Goal: Information Seeking & Learning: Learn about a topic

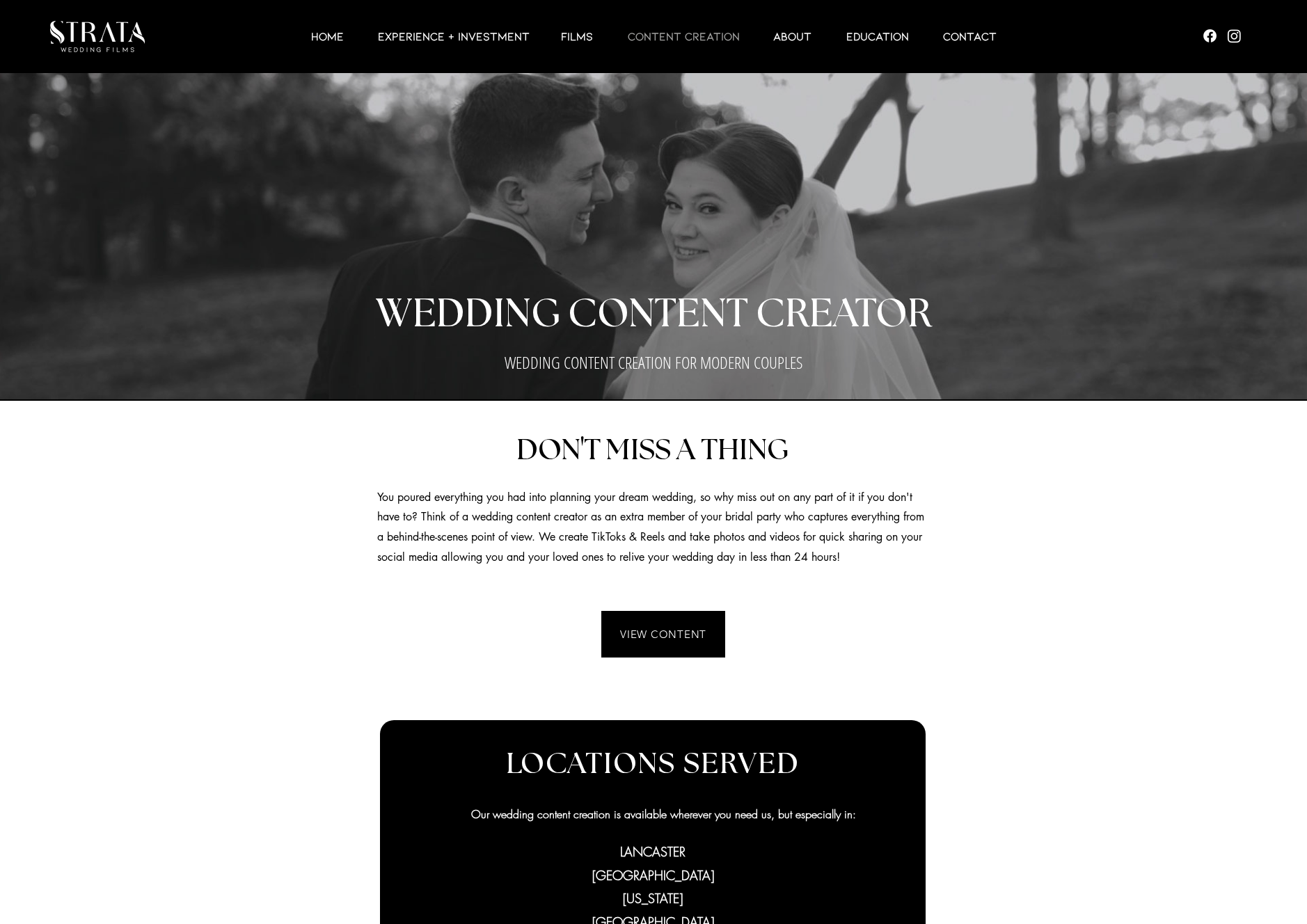
click at [1040, 525] on div at bounding box center [653, 775] width 1307 height 747
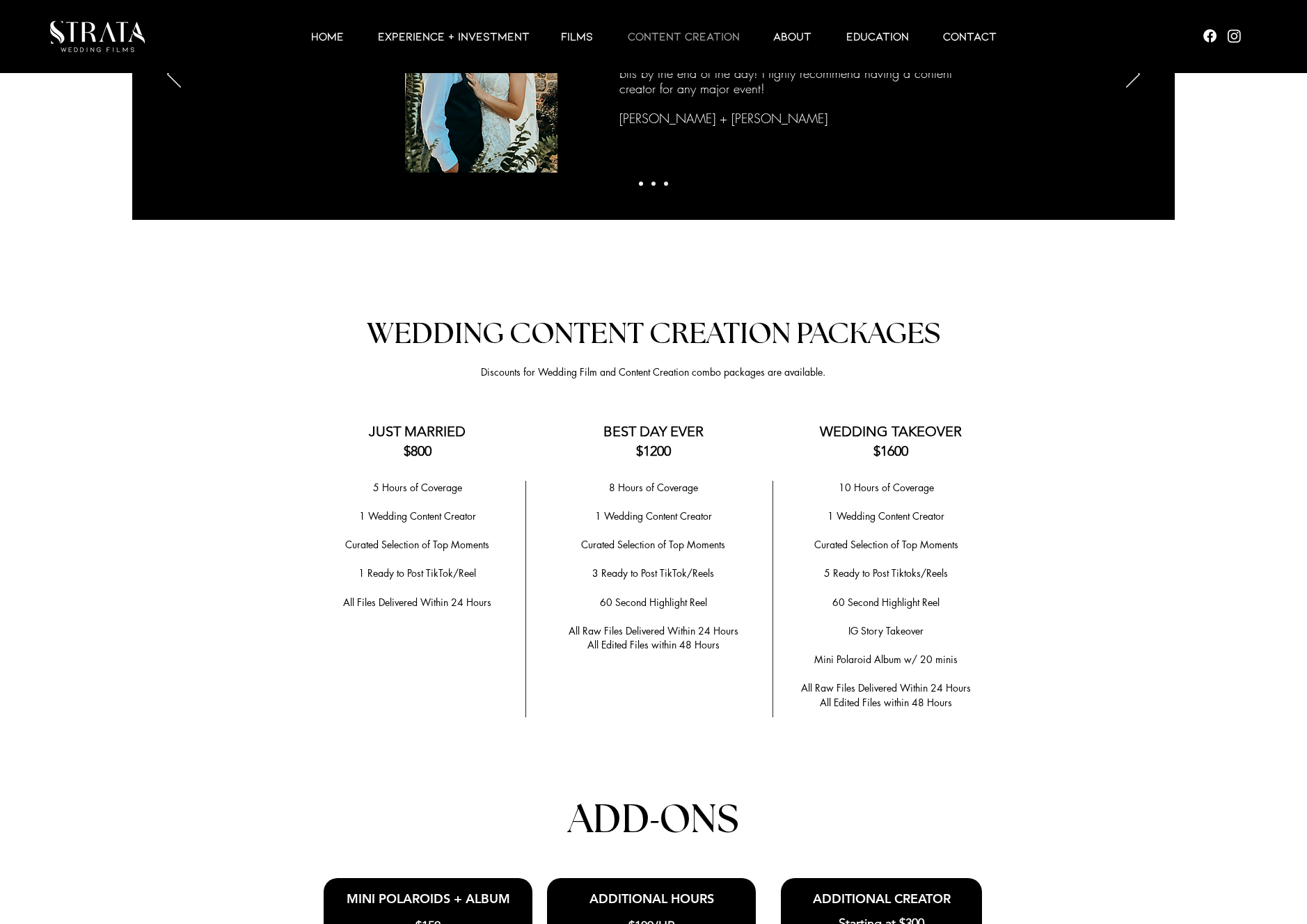
scroll to position [2461, 0]
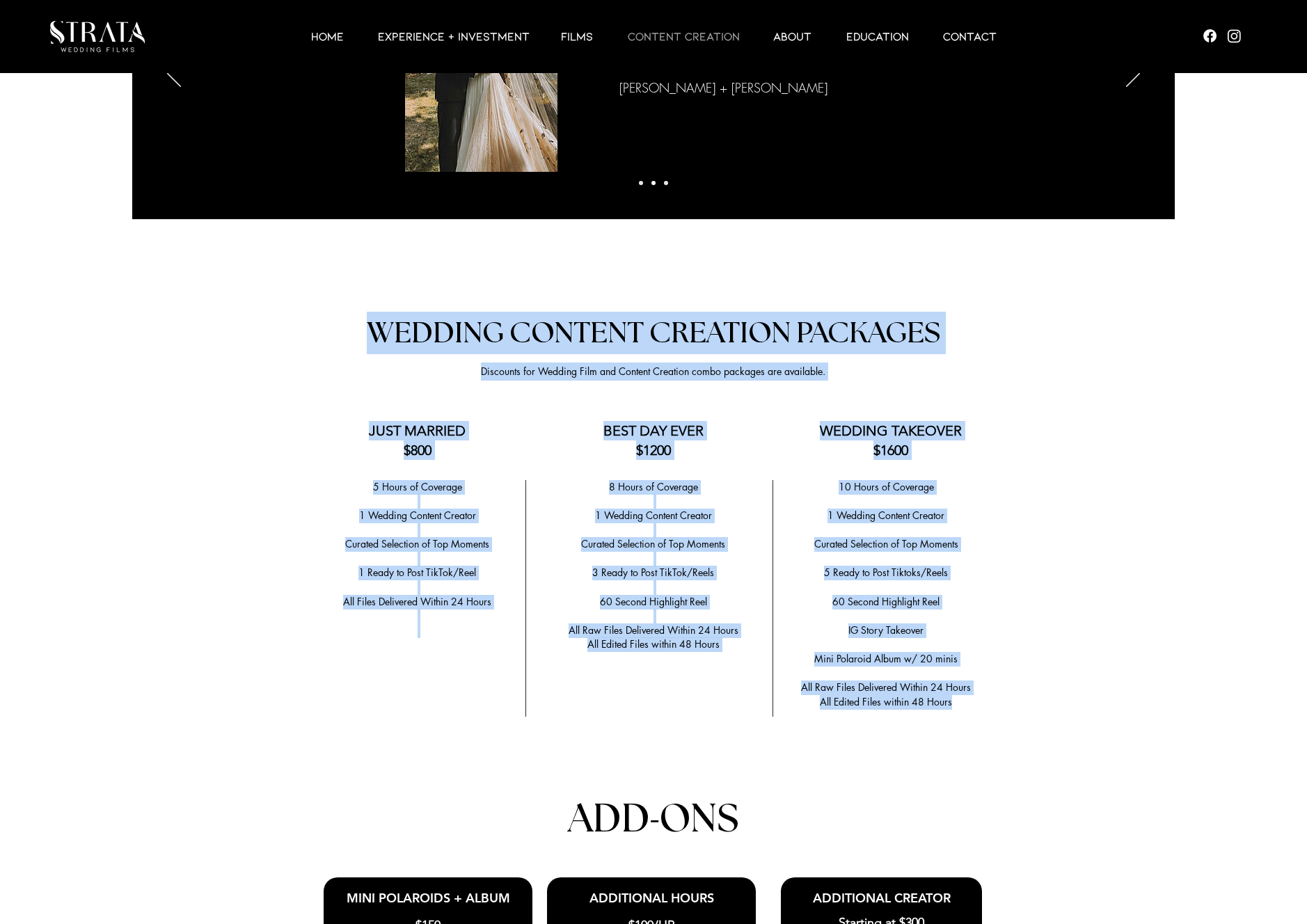
drag, startPoint x: 368, startPoint y: 329, endPoint x: 961, endPoint y: 688, distance: 693.2
click at [961, 688] on div "Anchor 2 WEDDING CONTENT CREATION PACKAGES Discounts for Wedding Film and Conte…" at bounding box center [653, 767] width 1307 height 991
copy div "WEDDING CONTENT CREATION PACKAGES Discounts for Wedding Film and Content Creati…"
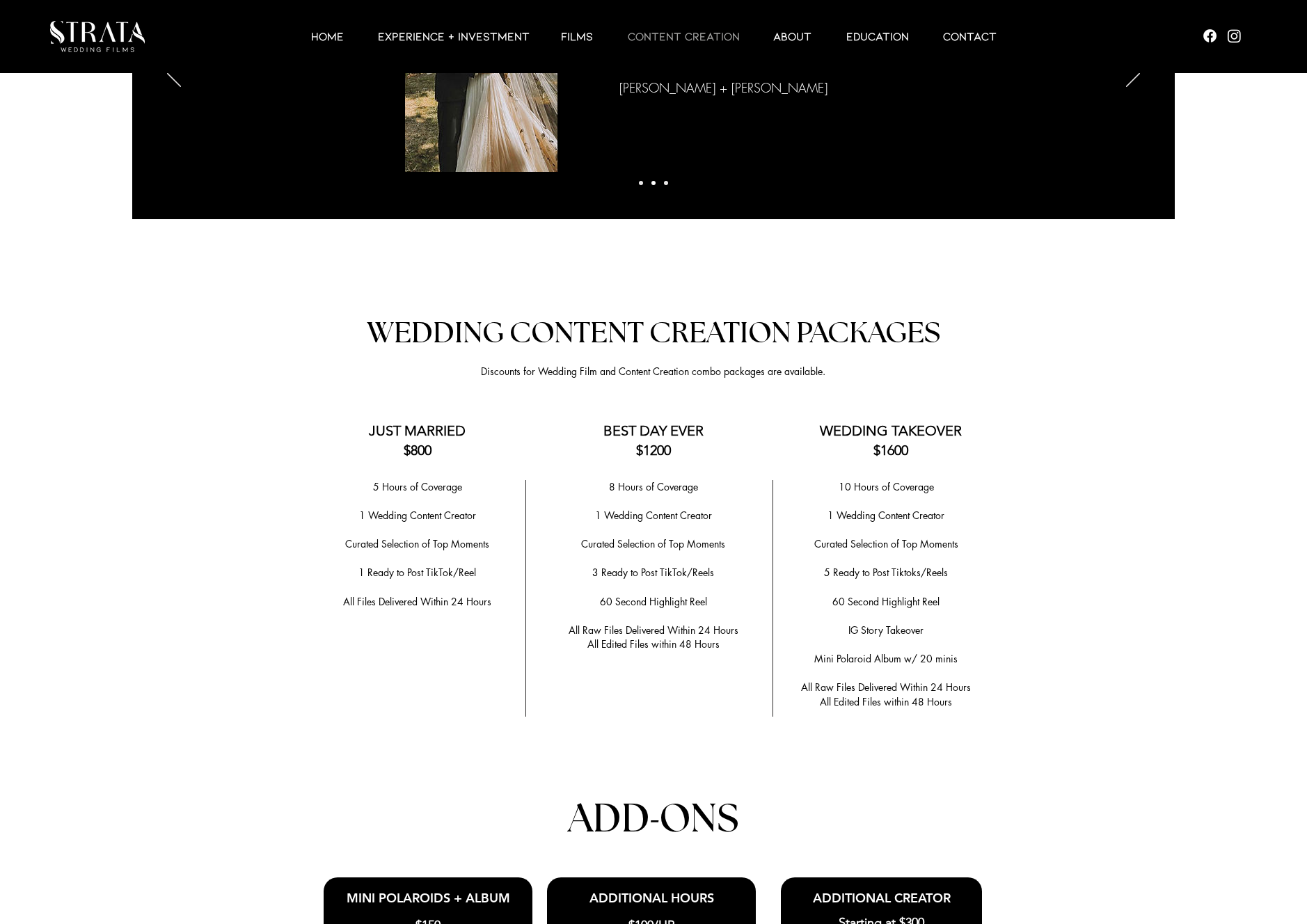
click at [1090, 496] on div at bounding box center [653, 767] width 1307 height 991
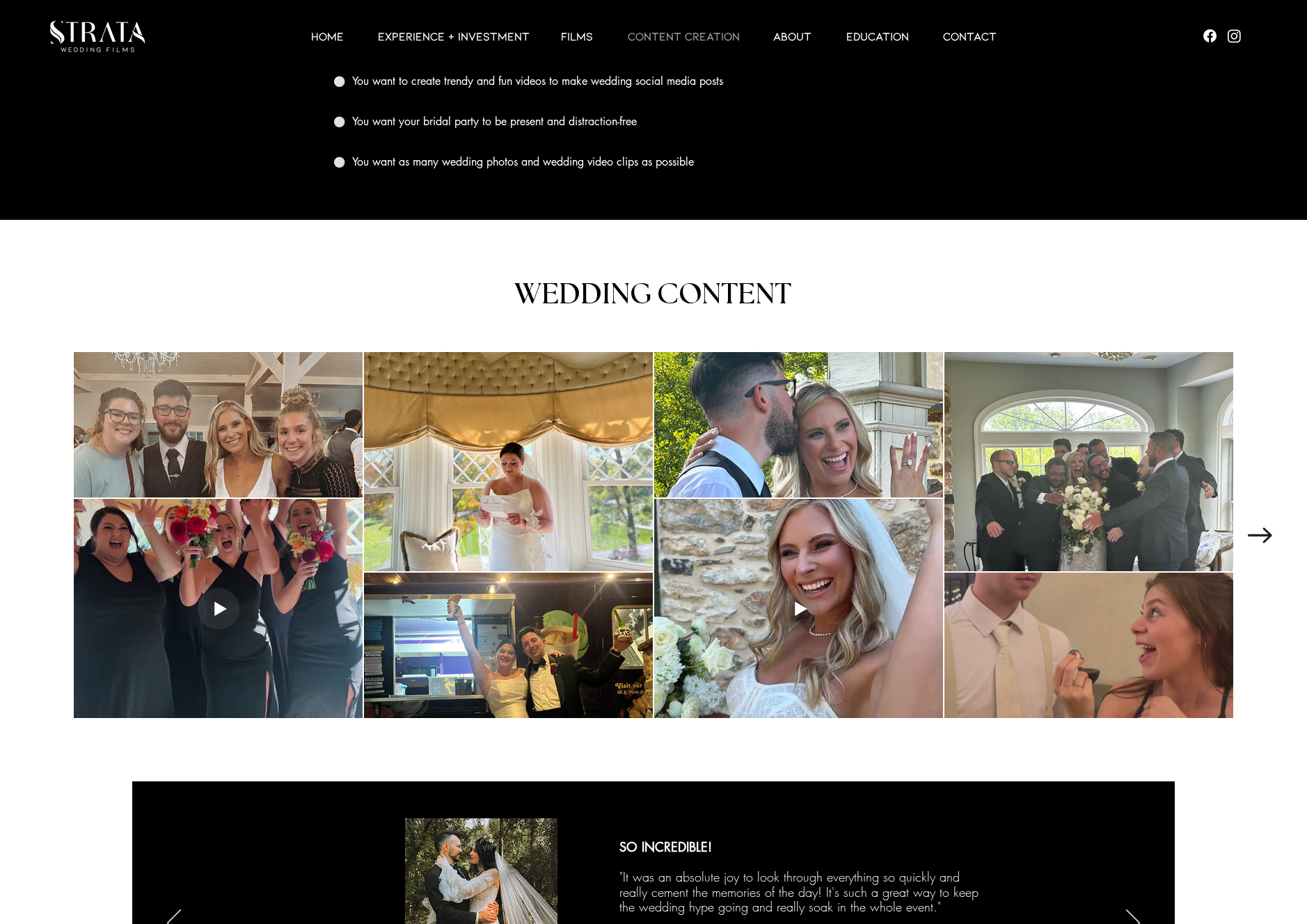
scroll to position [1609, 0]
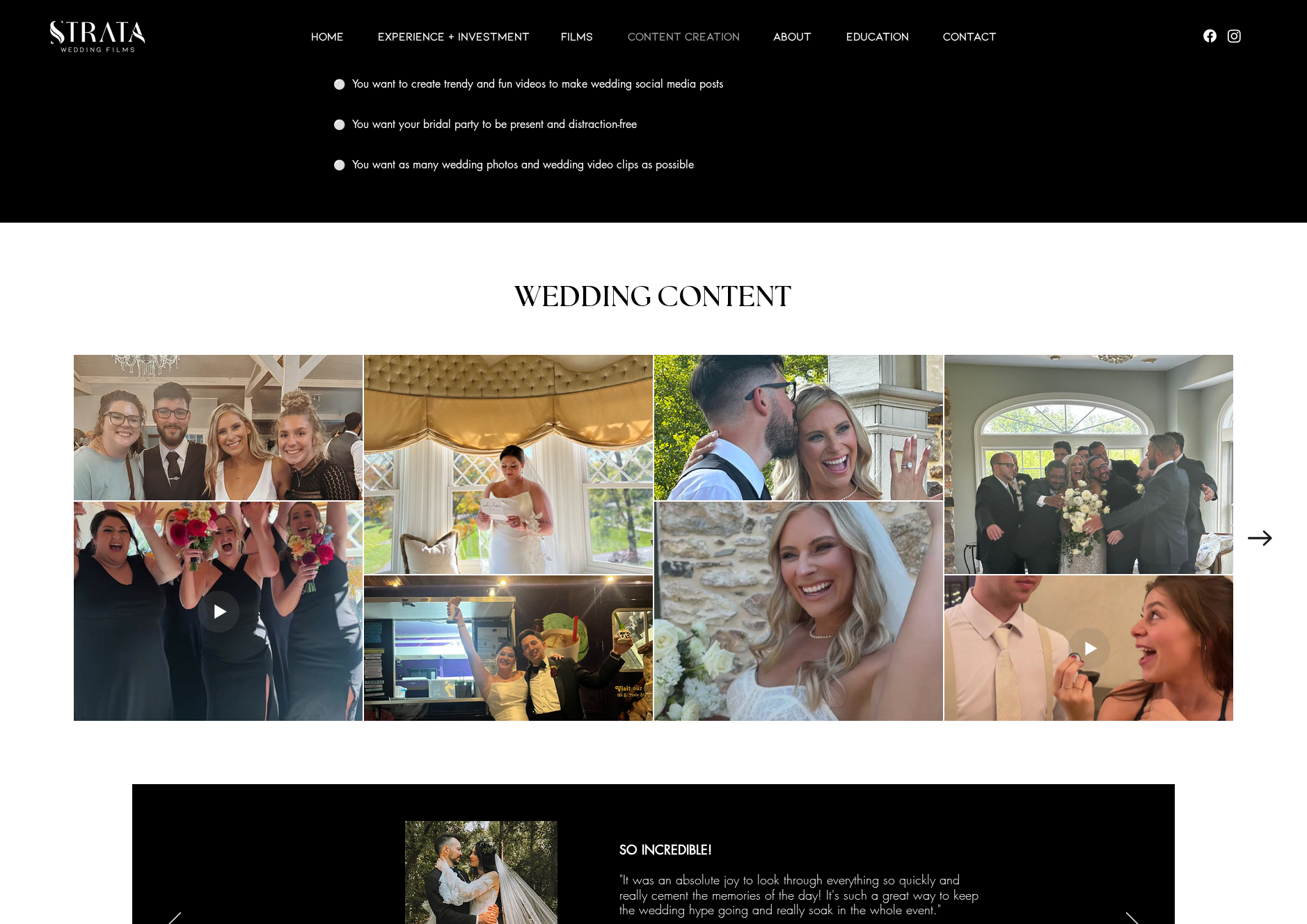
click at [804, 606] on div at bounding box center [799, 611] width 288 height 219
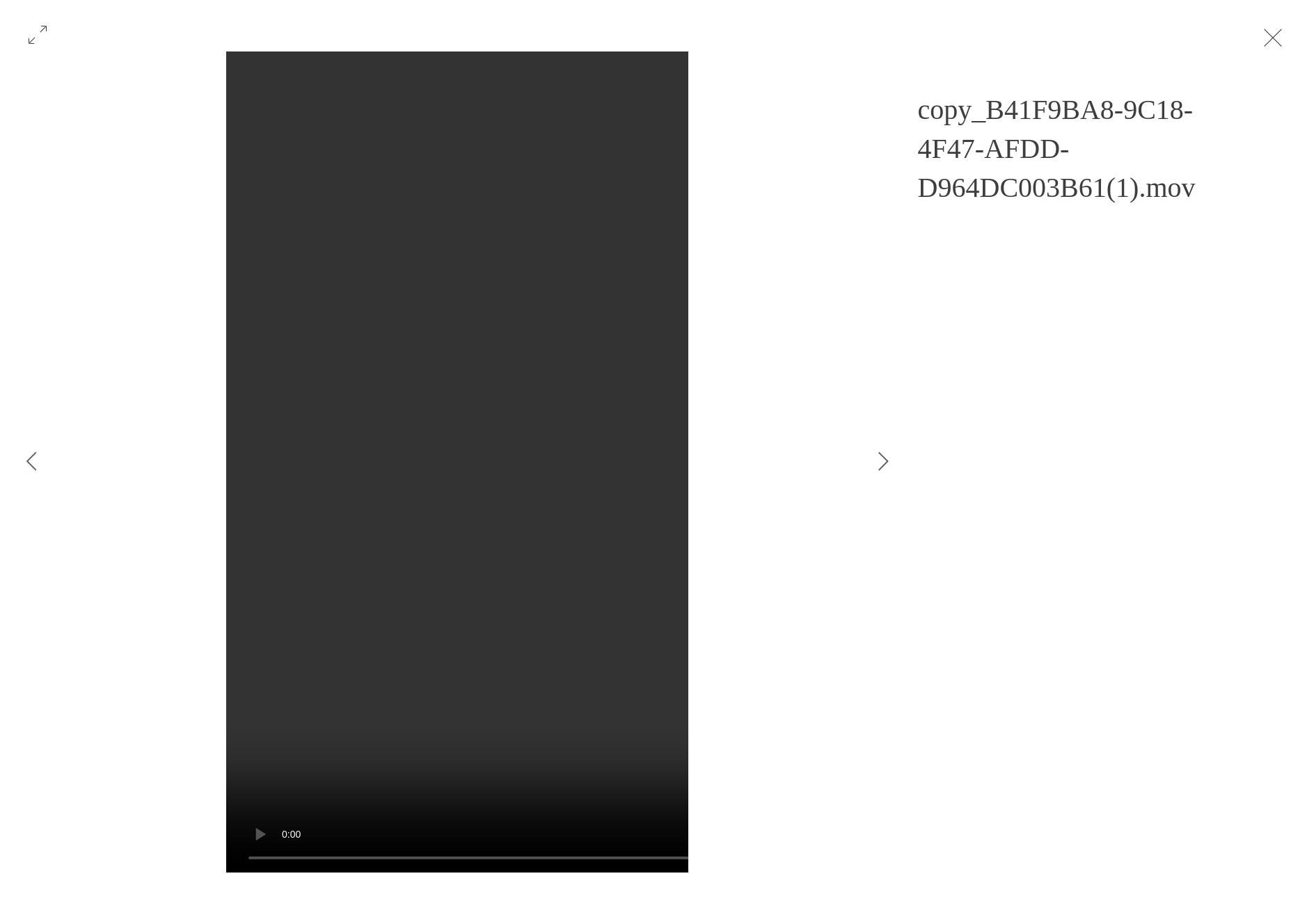
click at [1286, 36] on button "Exit expand mode" at bounding box center [1273, 37] width 26 height 31
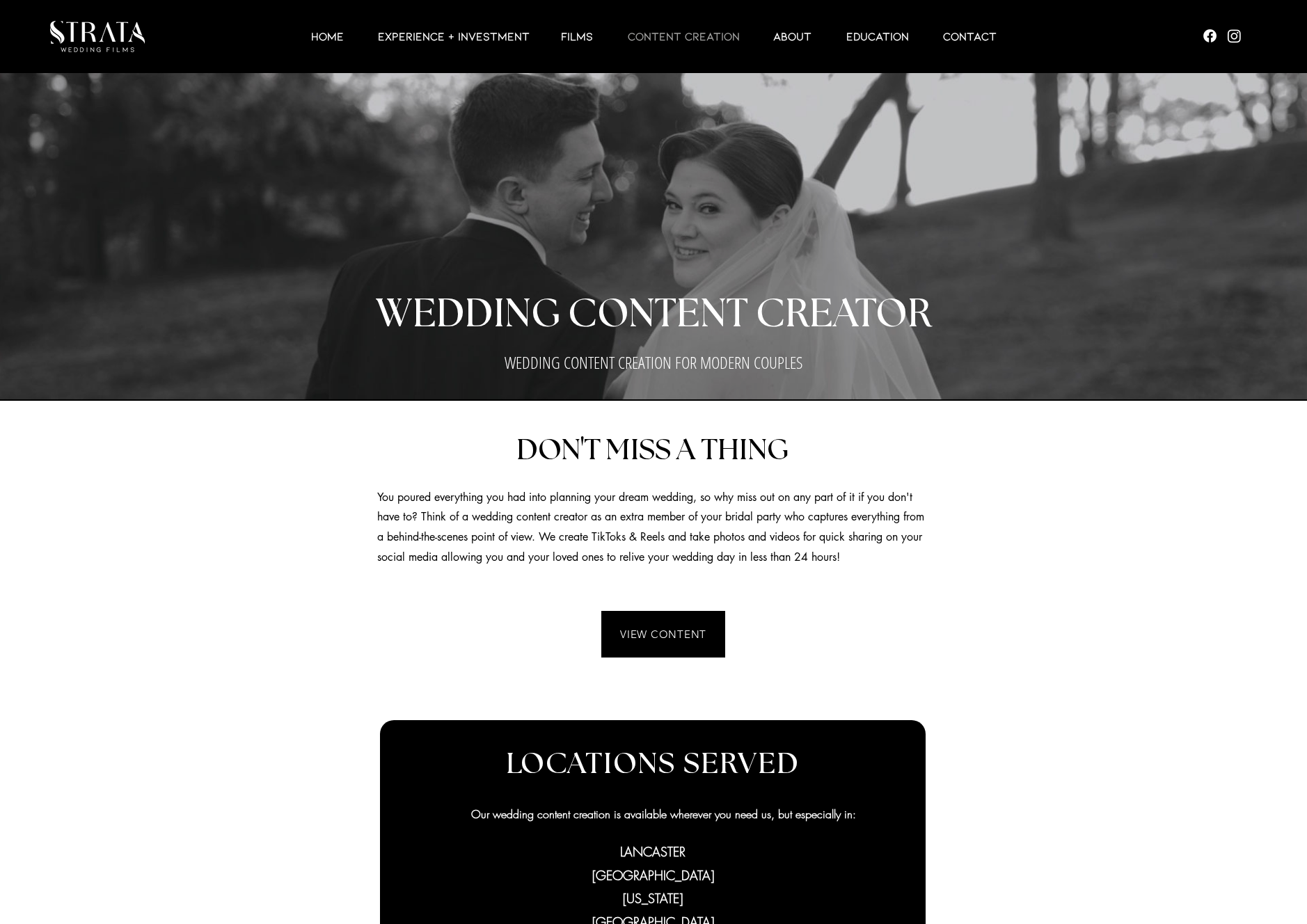
scroll to position [1609, 0]
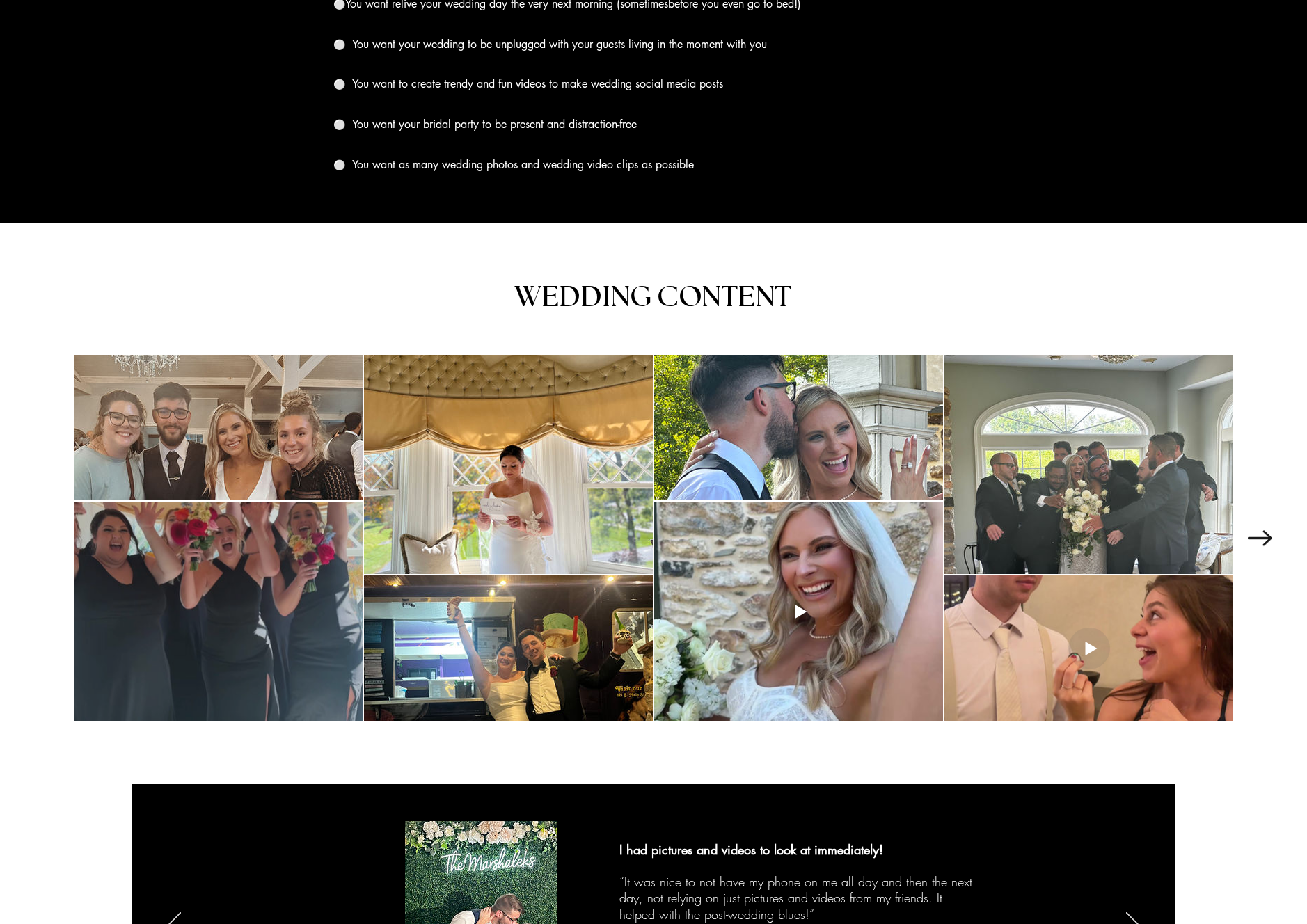
click at [298, 596] on div at bounding box center [218, 611] width 288 height 219
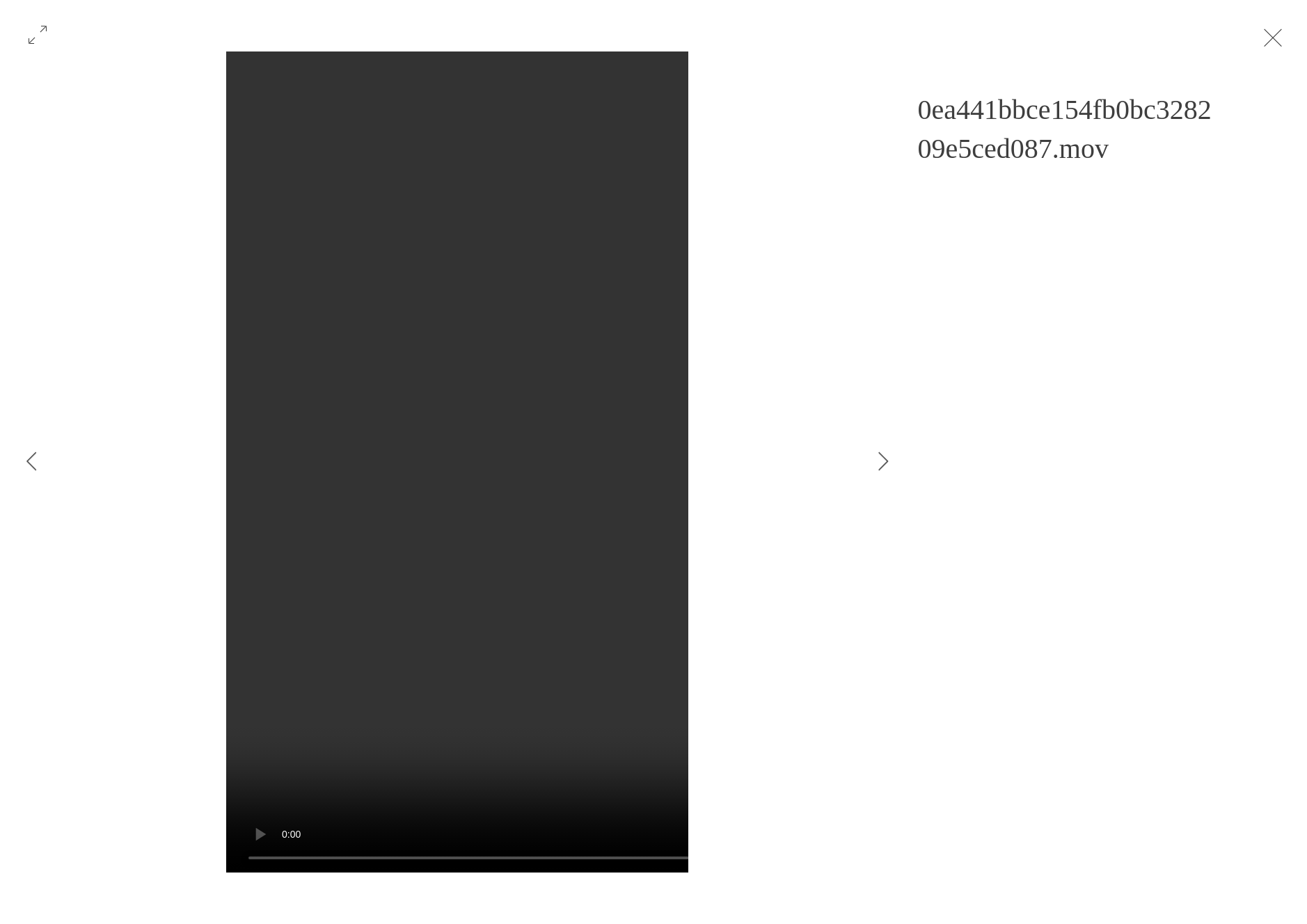
click at [1286, 37] on button "Exit expand mode" at bounding box center [1273, 37] width 26 height 31
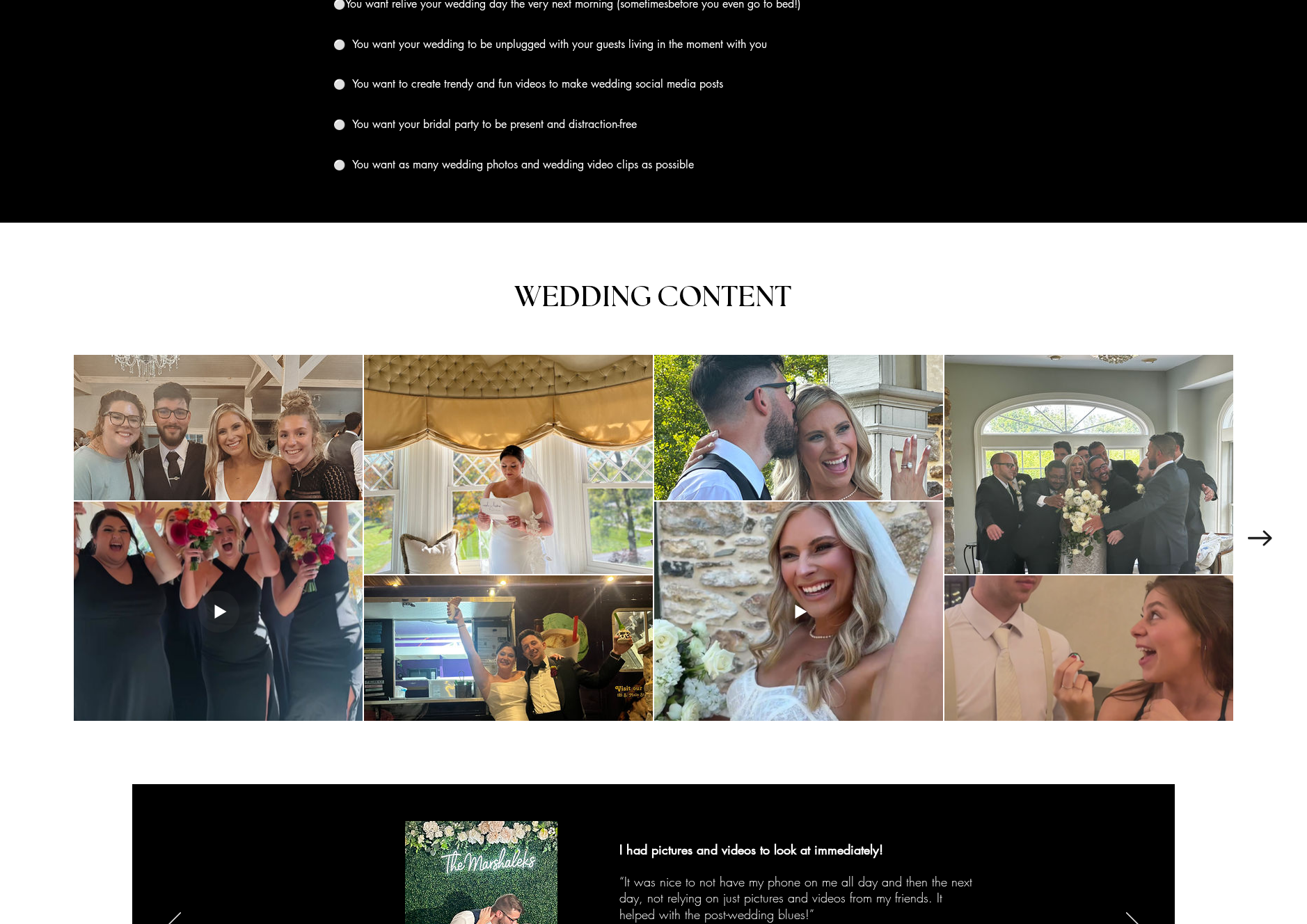
click at [1022, 627] on div at bounding box center [1089, 648] width 288 height 146
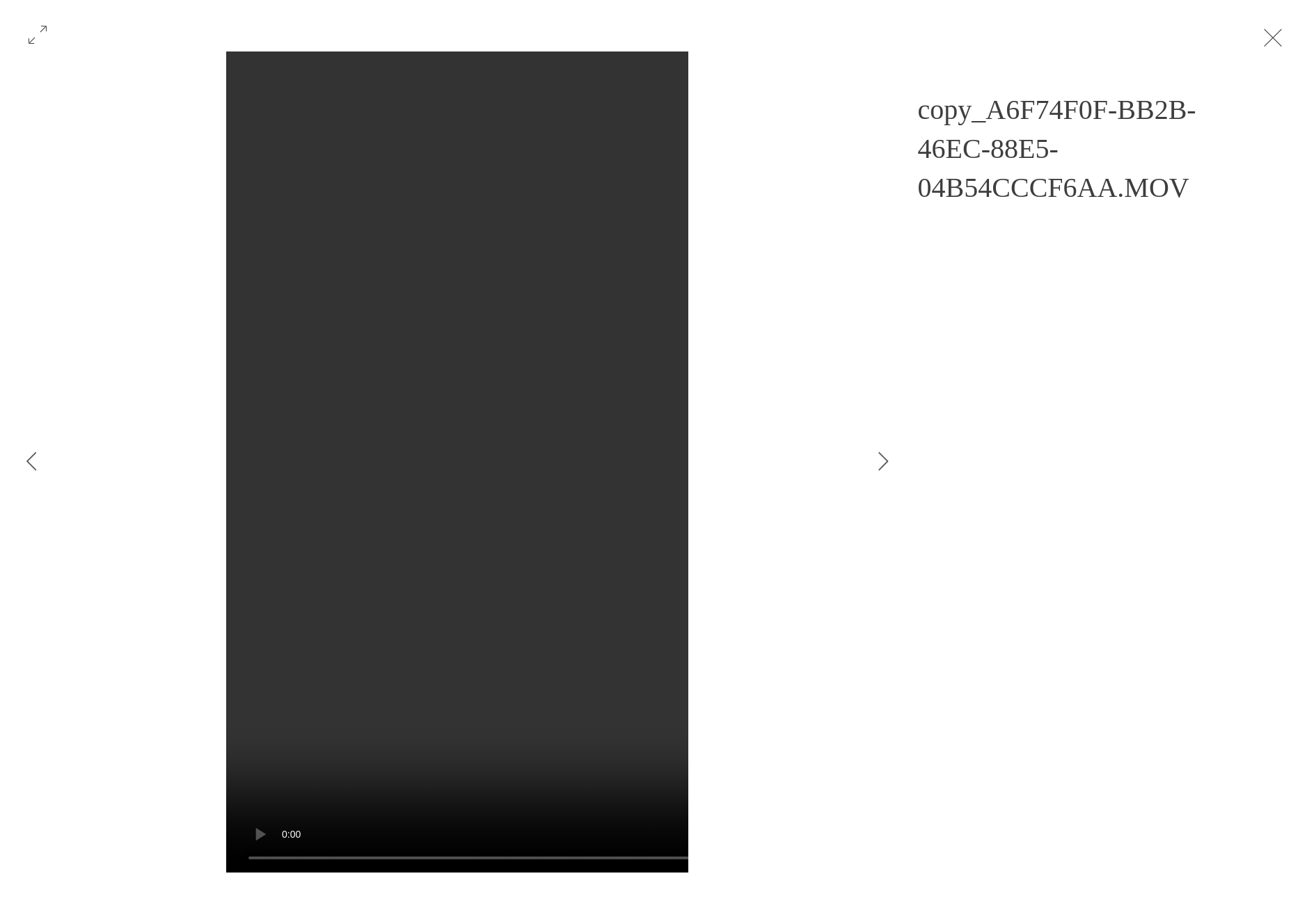
click at [1286, 40] on button "Exit expand mode" at bounding box center [1273, 37] width 26 height 31
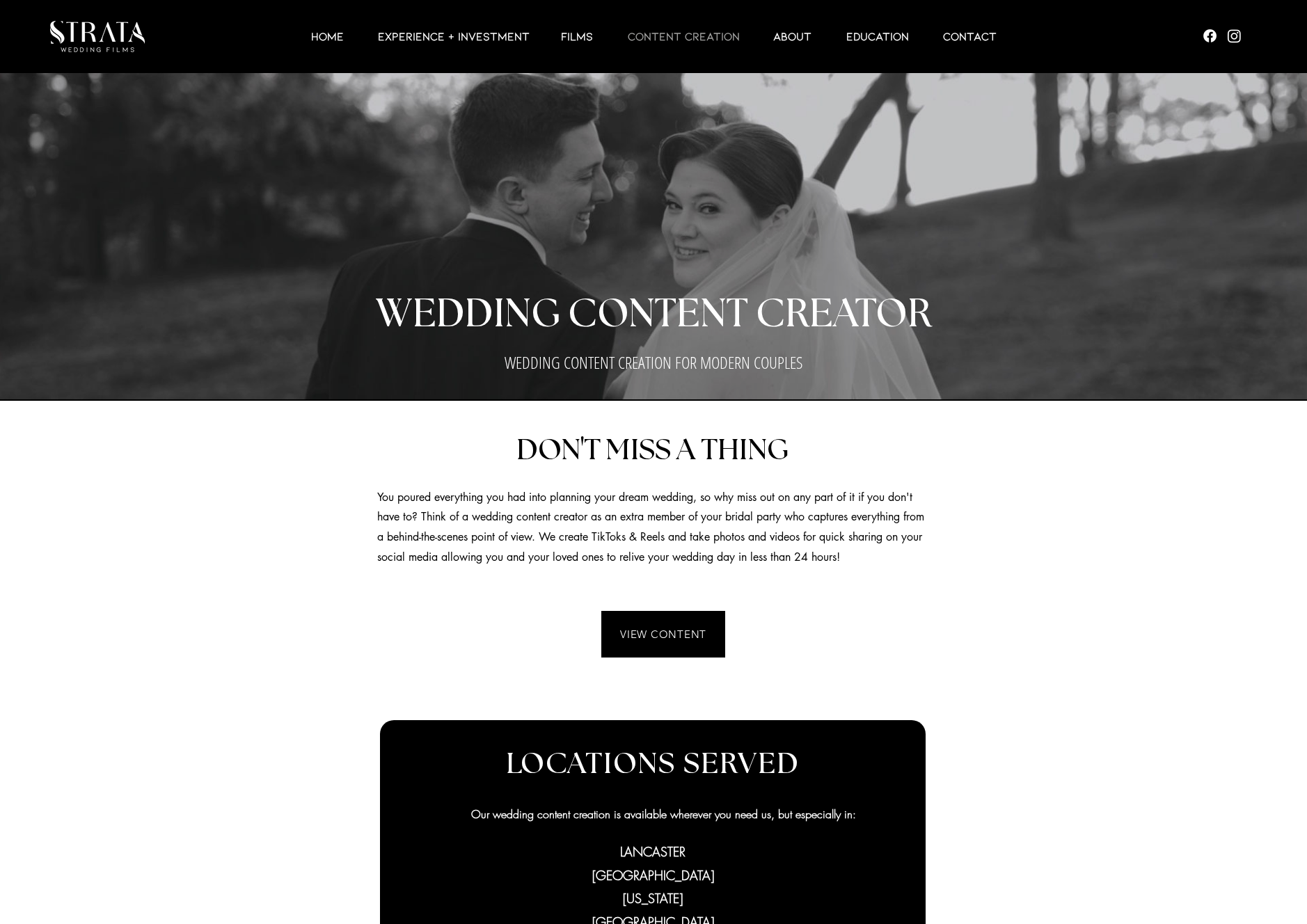
scroll to position [1609, 0]
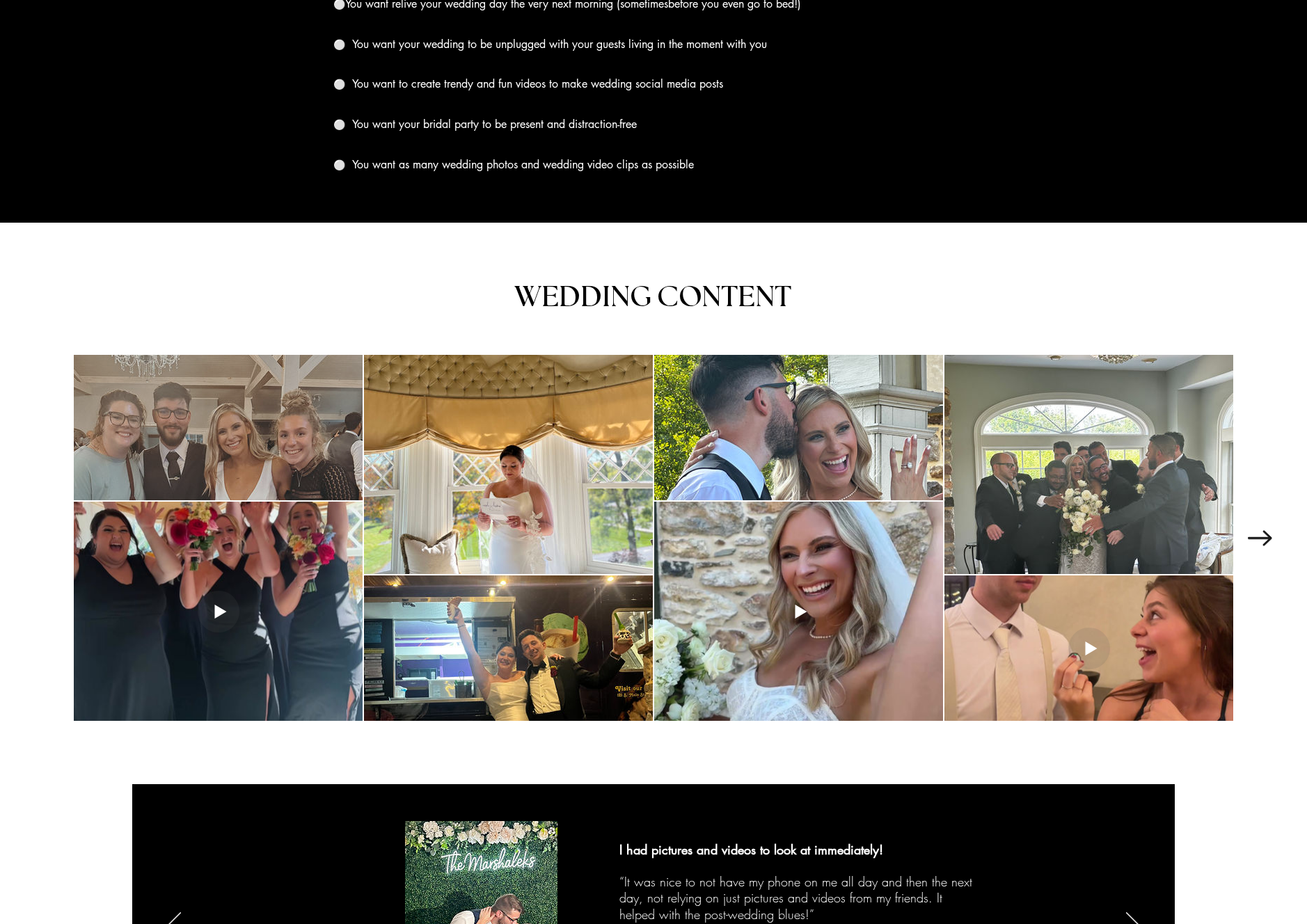
click at [284, 399] on div at bounding box center [218, 428] width 288 height 146
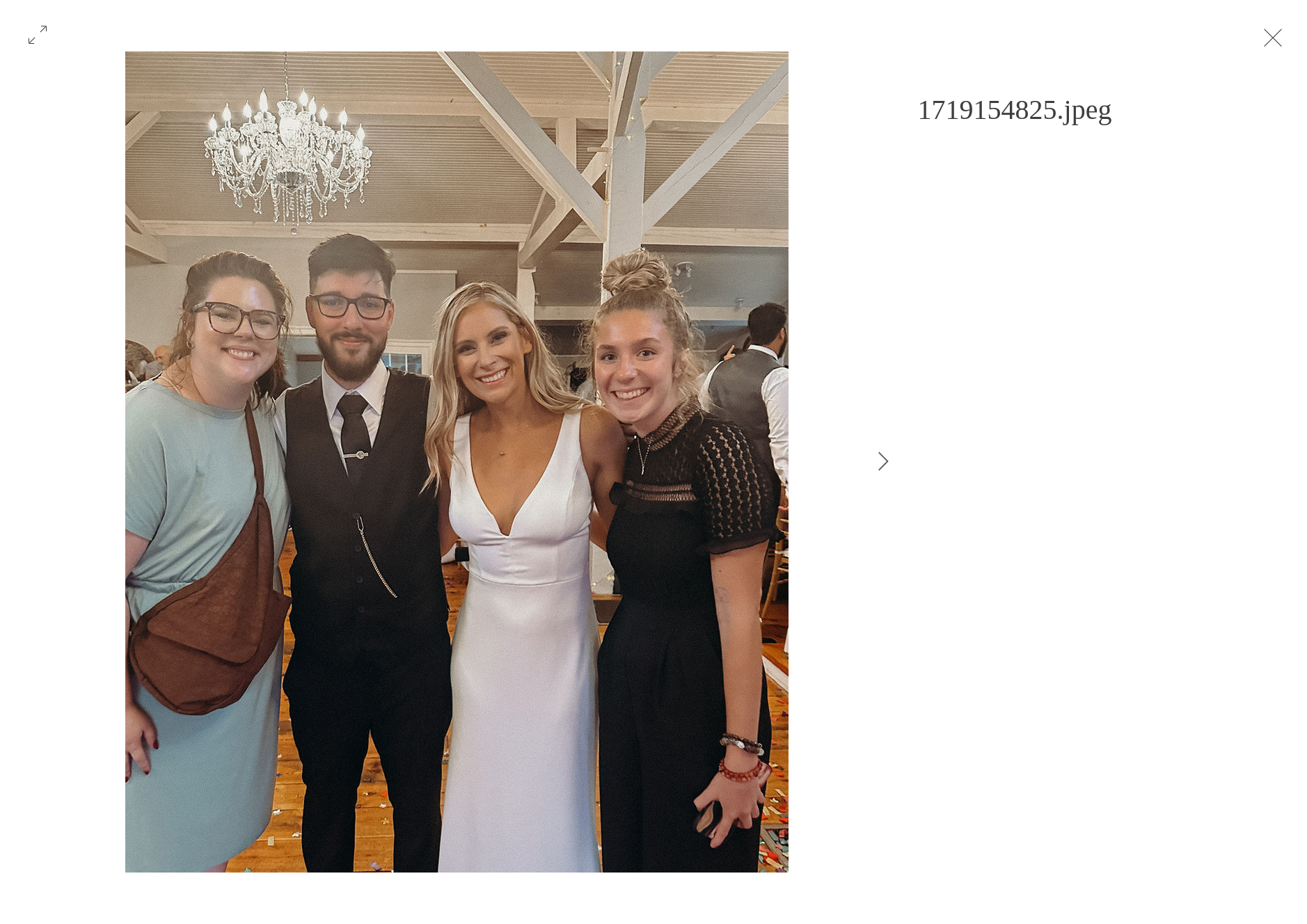
click at [1286, 40] on button "Exit expand mode" at bounding box center [1273, 37] width 26 height 31
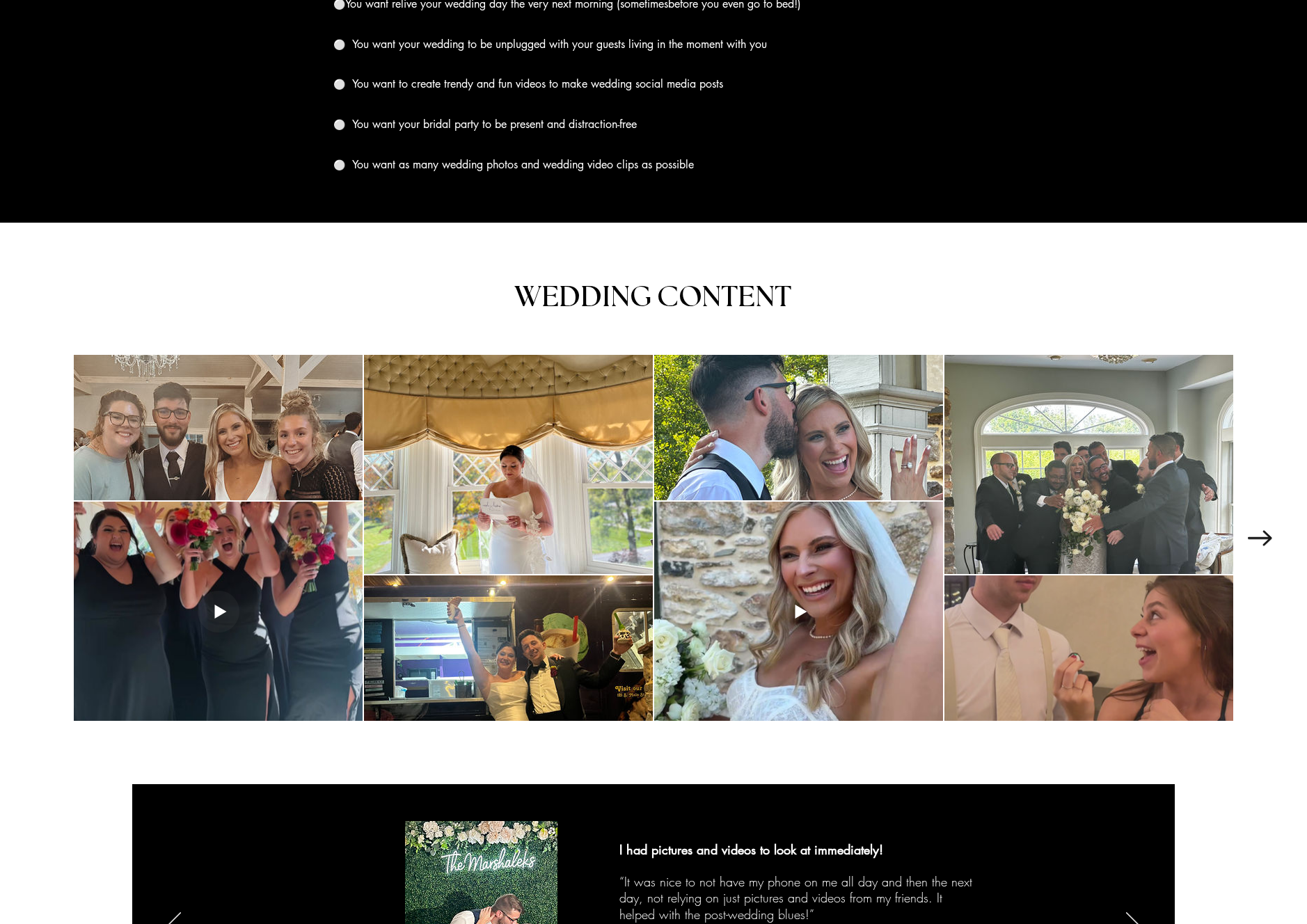
click at [1144, 617] on div at bounding box center [1089, 648] width 288 height 146
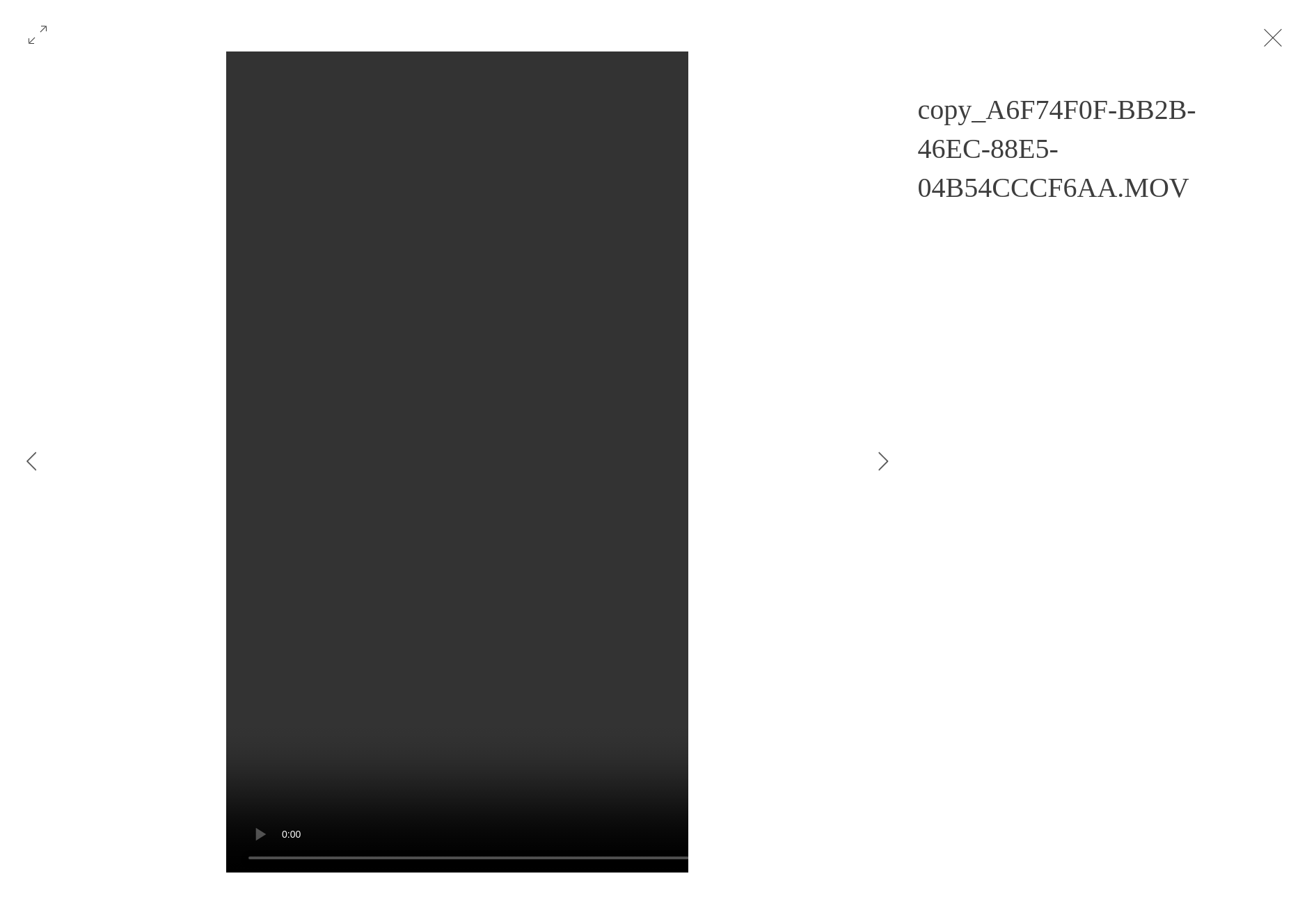
click at [1286, 39] on button "Exit expand mode" at bounding box center [1273, 37] width 26 height 31
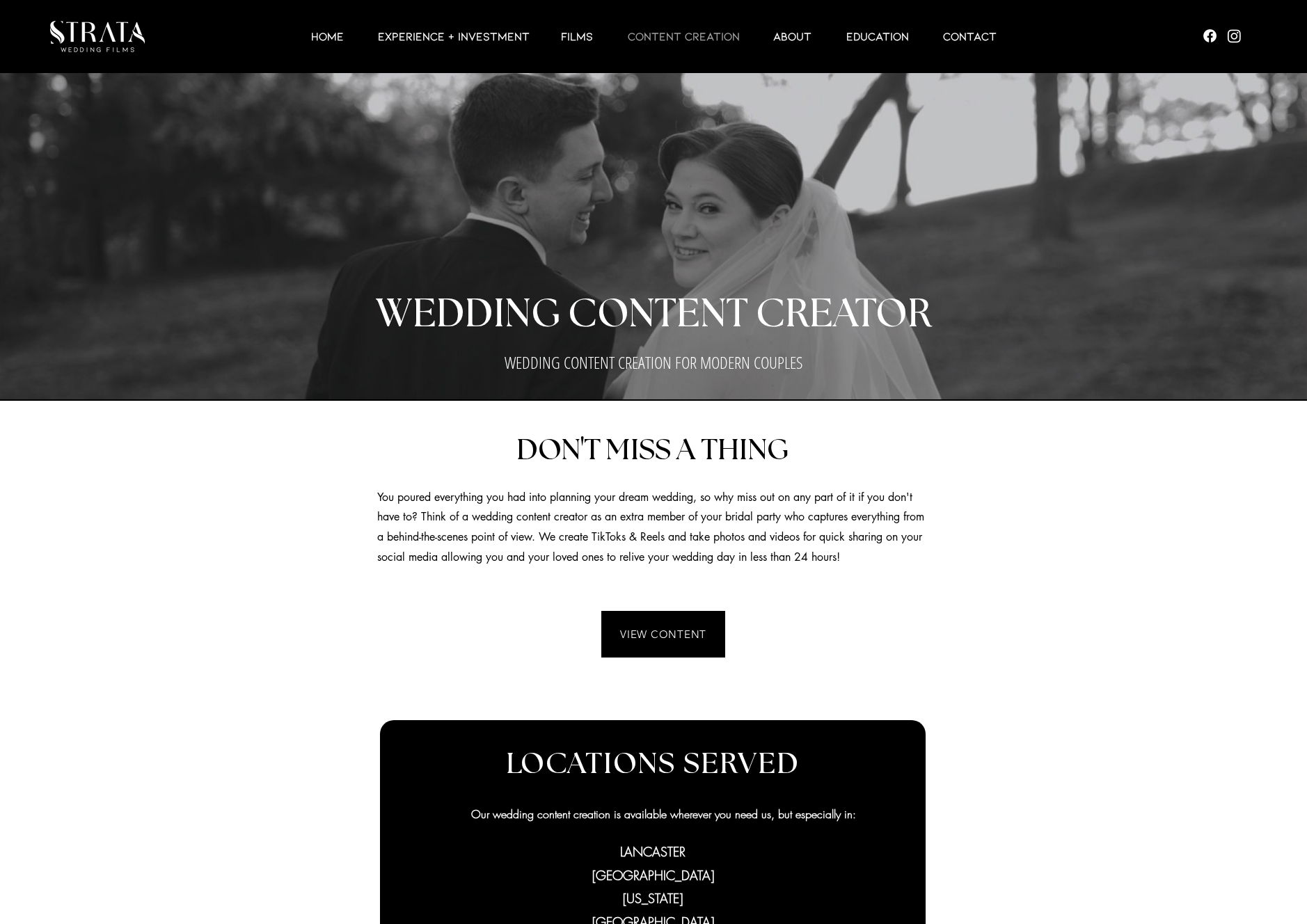
scroll to position [1609, 0]
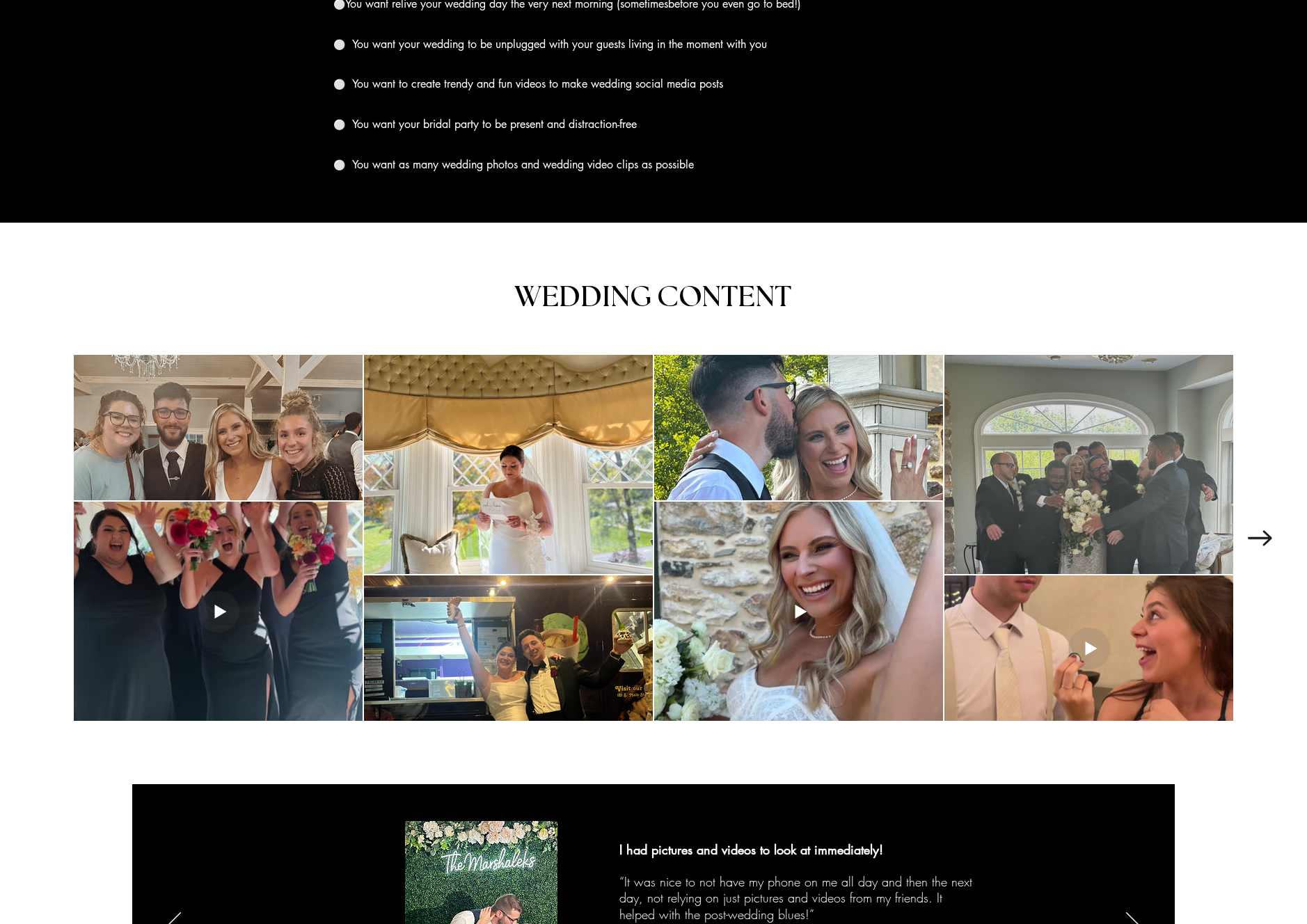
click at [1101, 490] on div at bounding box center [1089, 464] width 288 height 219
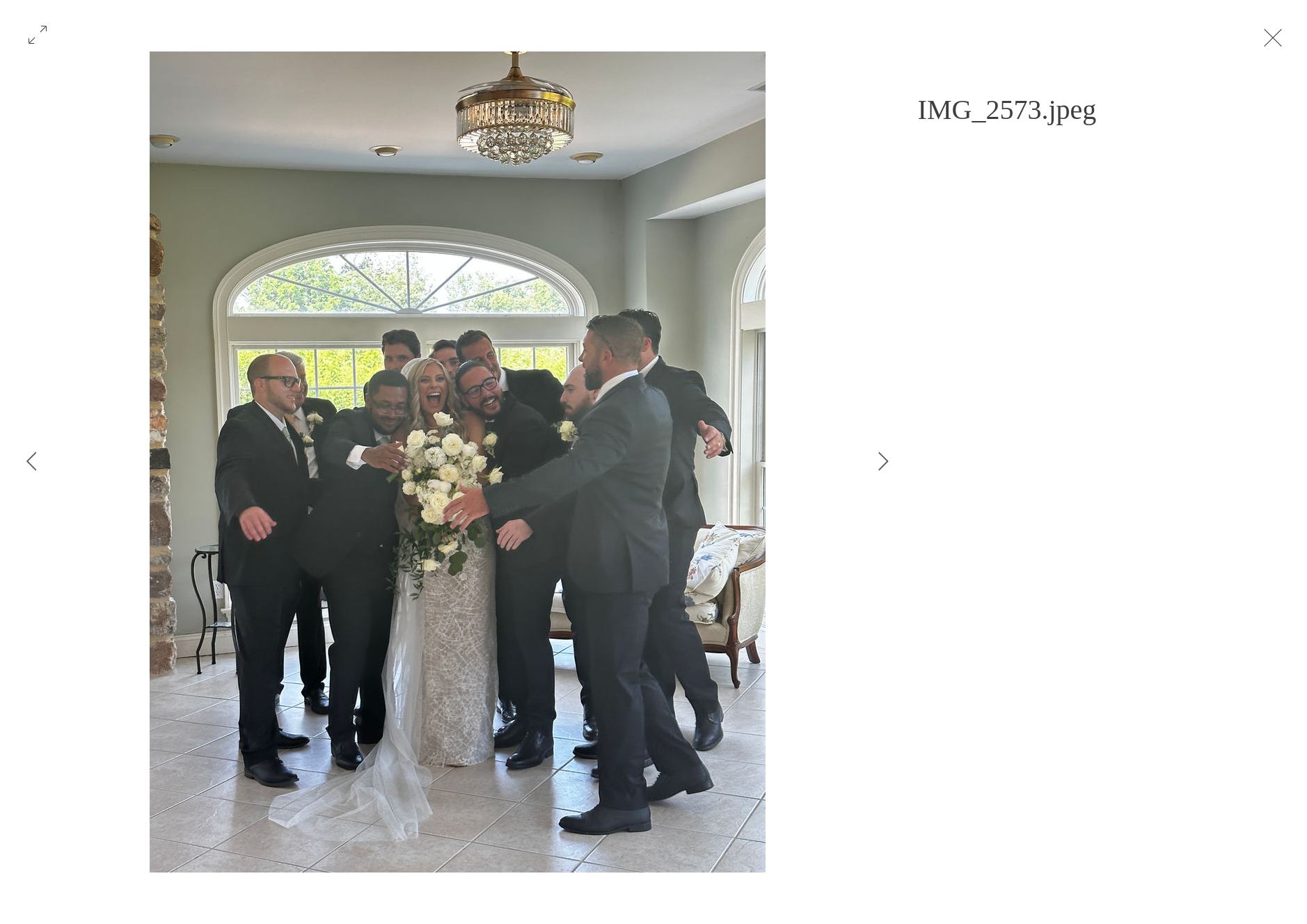
click at [1284, 35] on button "Exit expand mode" at bounding box center [1273, 37] width 26 height 31
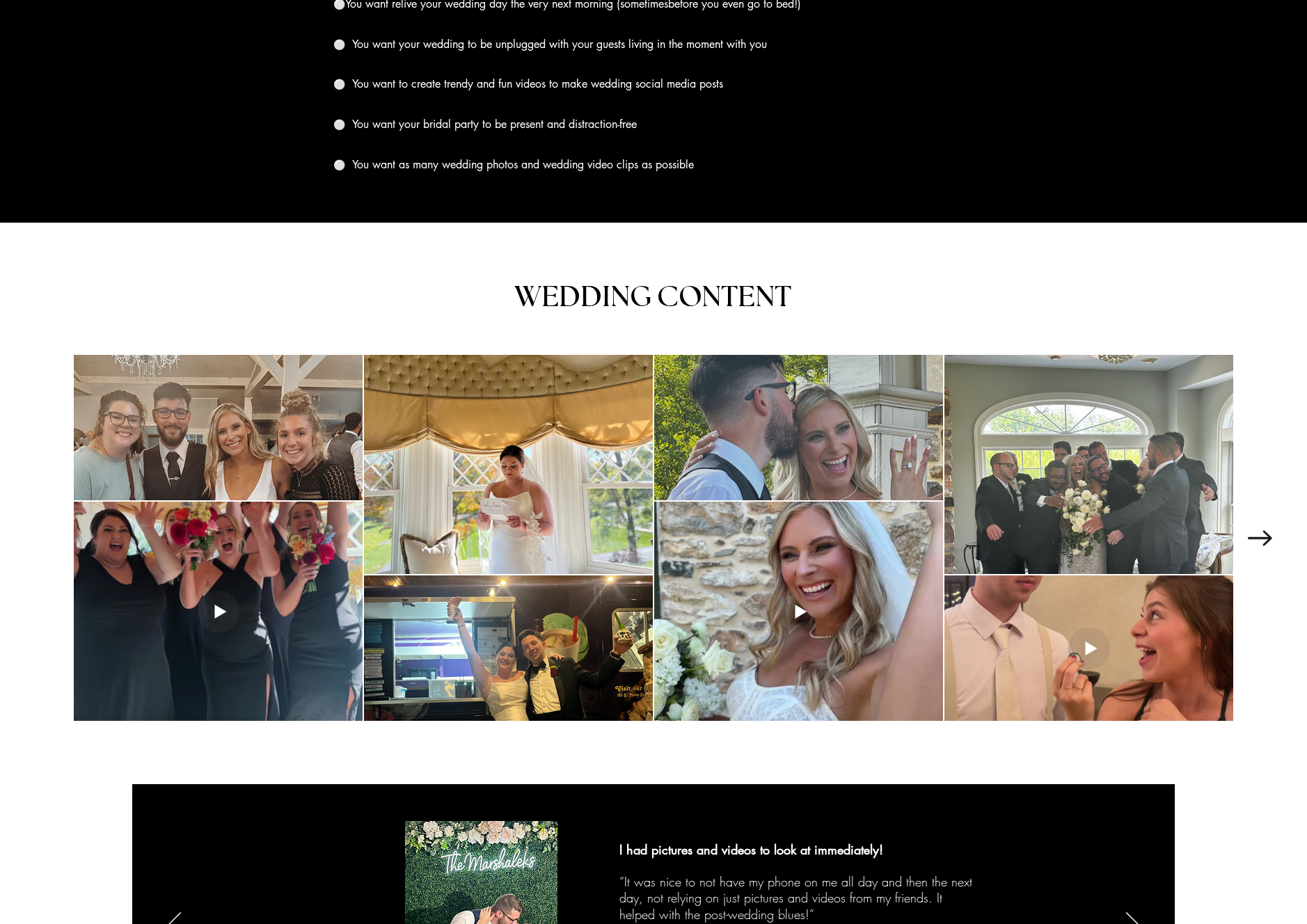
click at [723, 431] on div at bounding box center [799, 428] width 288 height 146
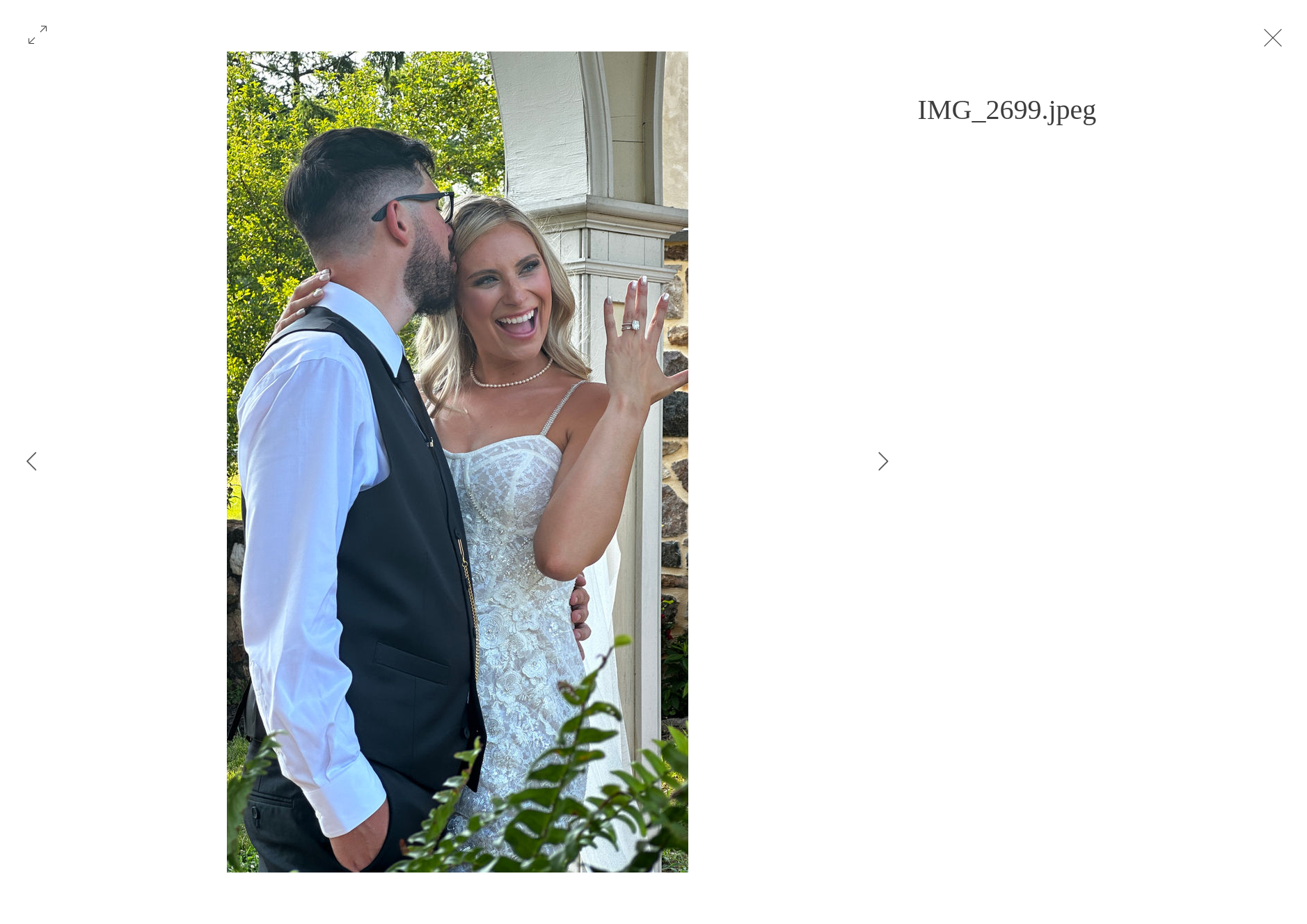
click at [1286, 37] on button "Exit expand mode" at bounding box center [1273, 37] width 26 height 31
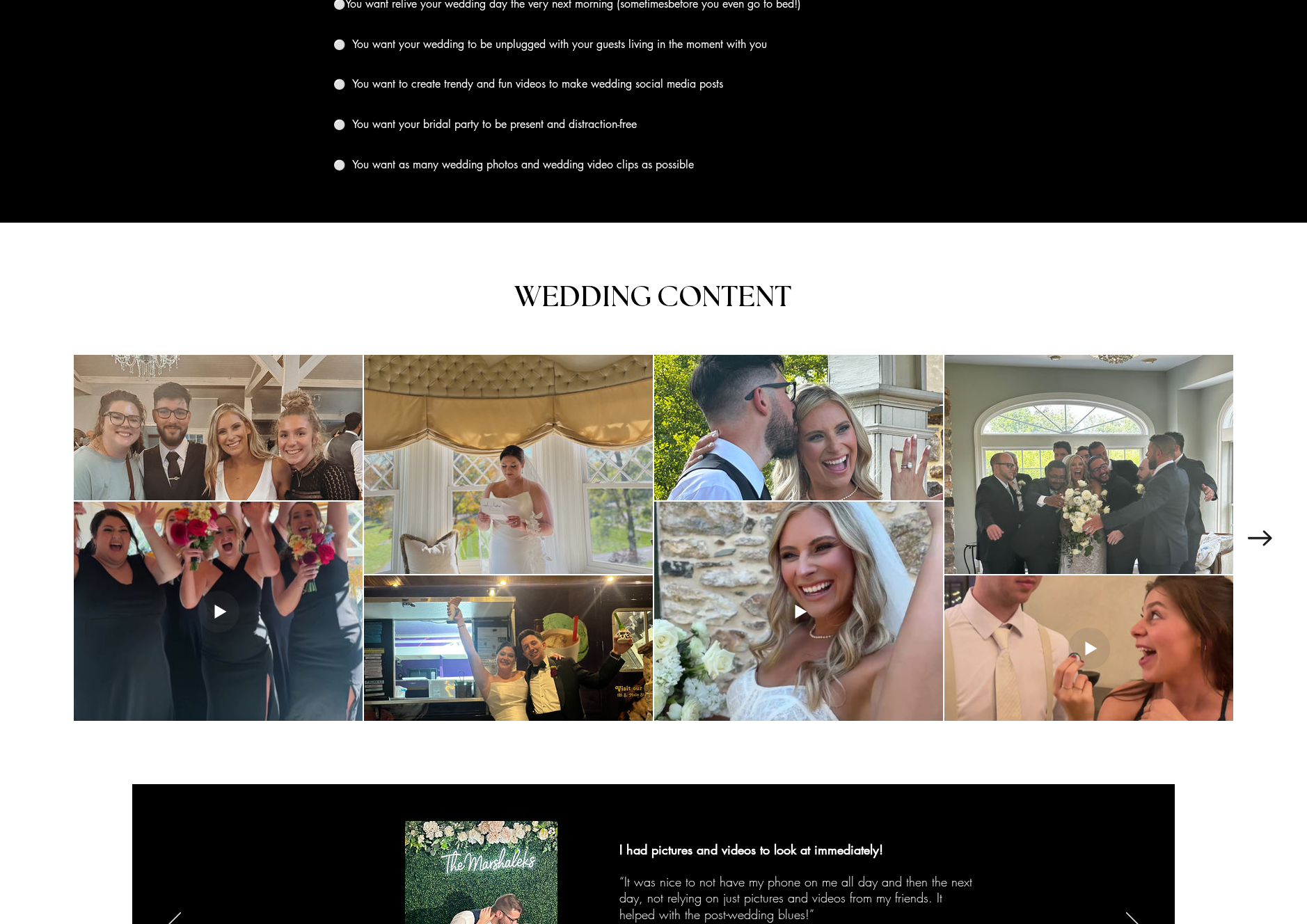
click at [504, 415] on div at bounding box center [508, 464] width 288 height 219
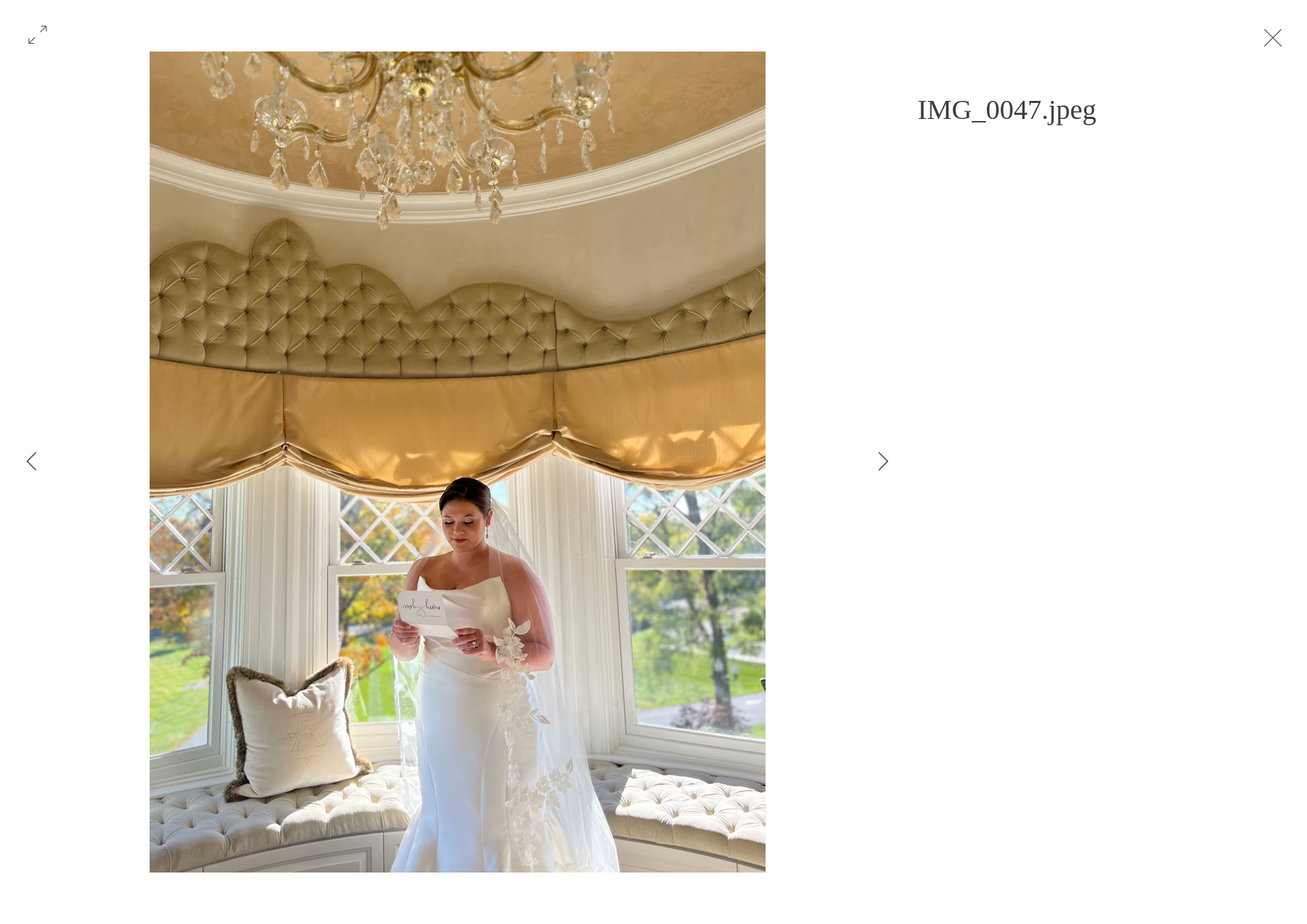
click at [1286, 33] on button "Exit expand mode" at bounding box center [1273, 37] width 26 height 31
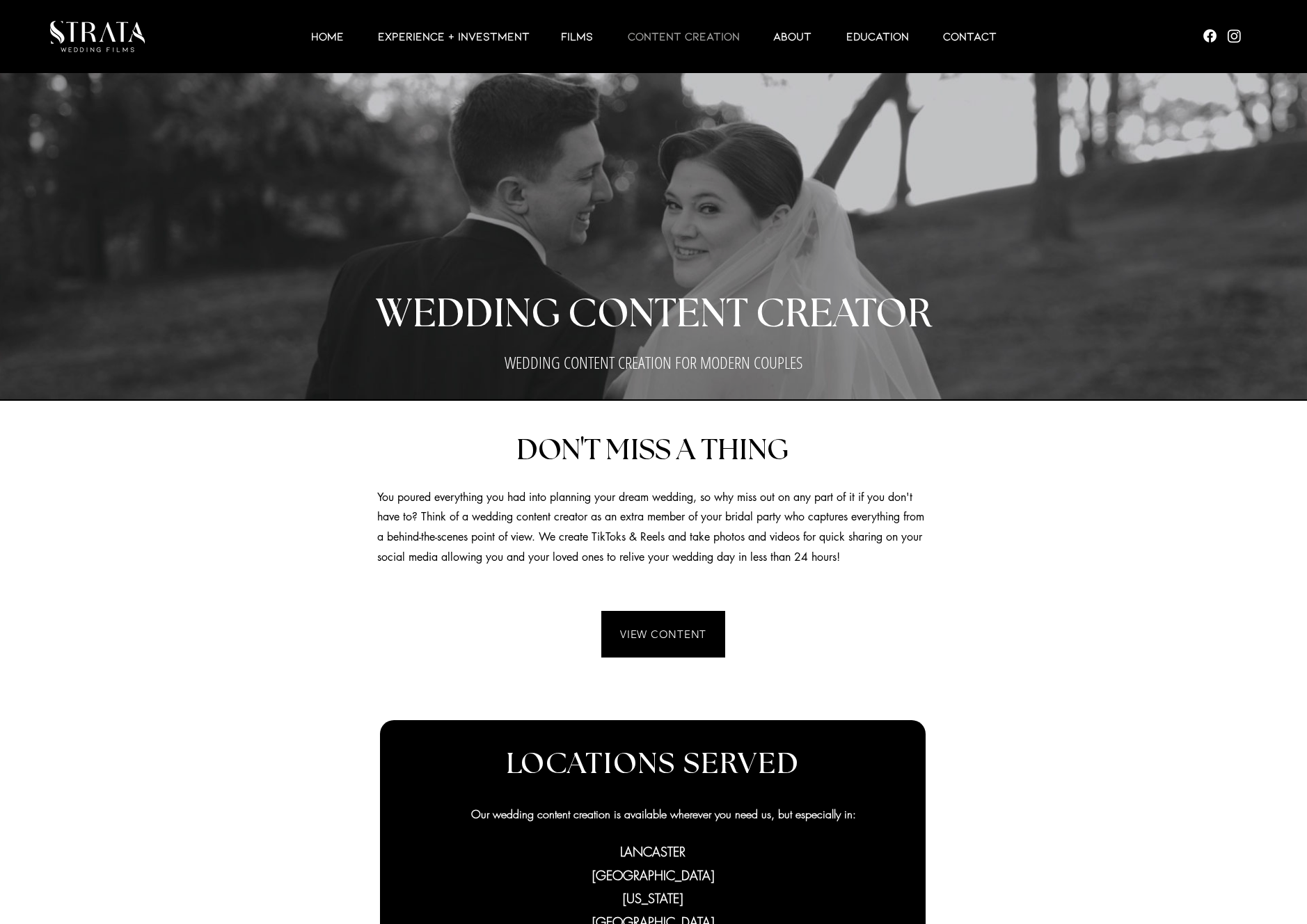
scroll to position [1609, 0]
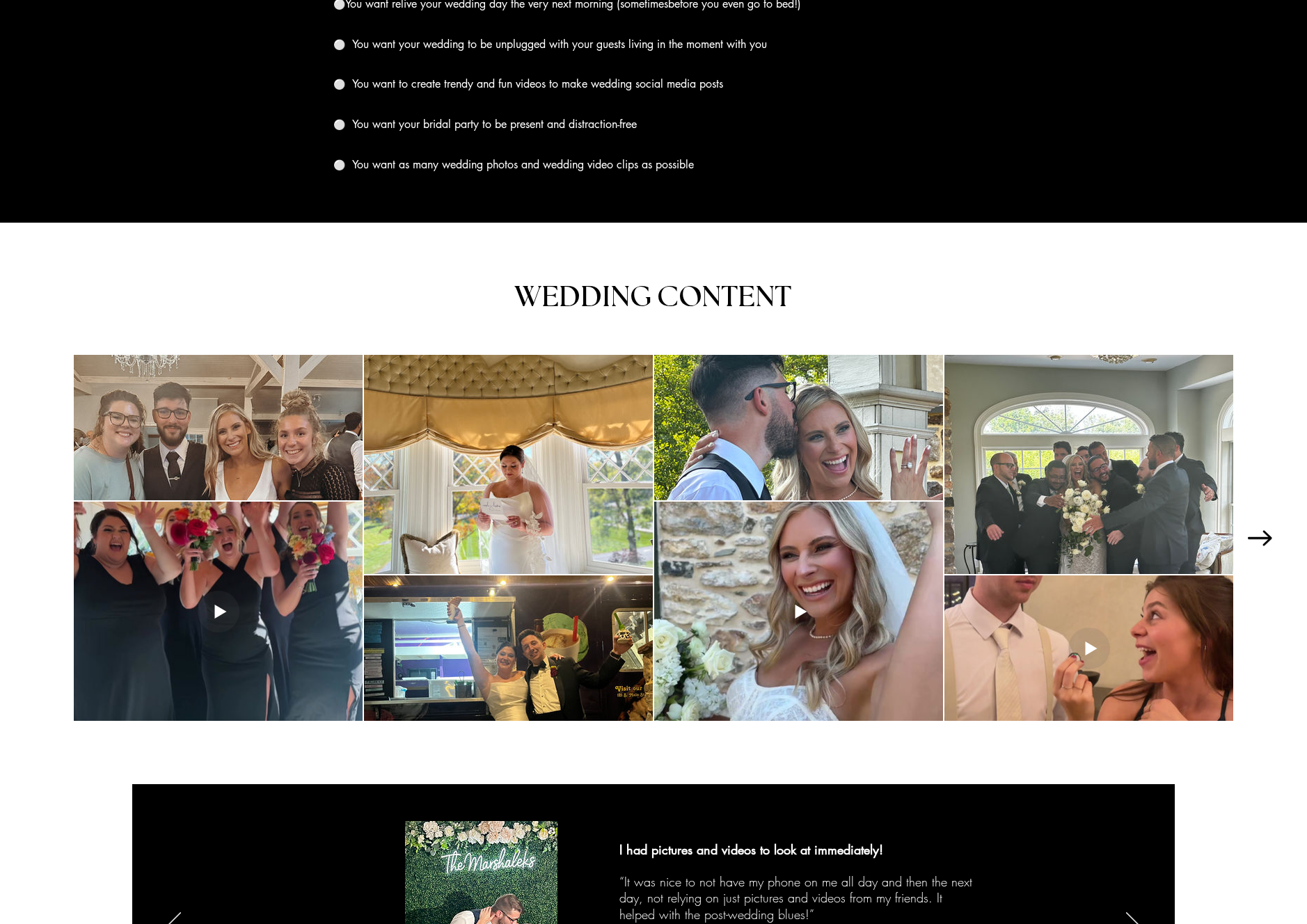
click at [1270, 537] on icon "Next Item" at bounding box center [1259, 537] width 24 height 15
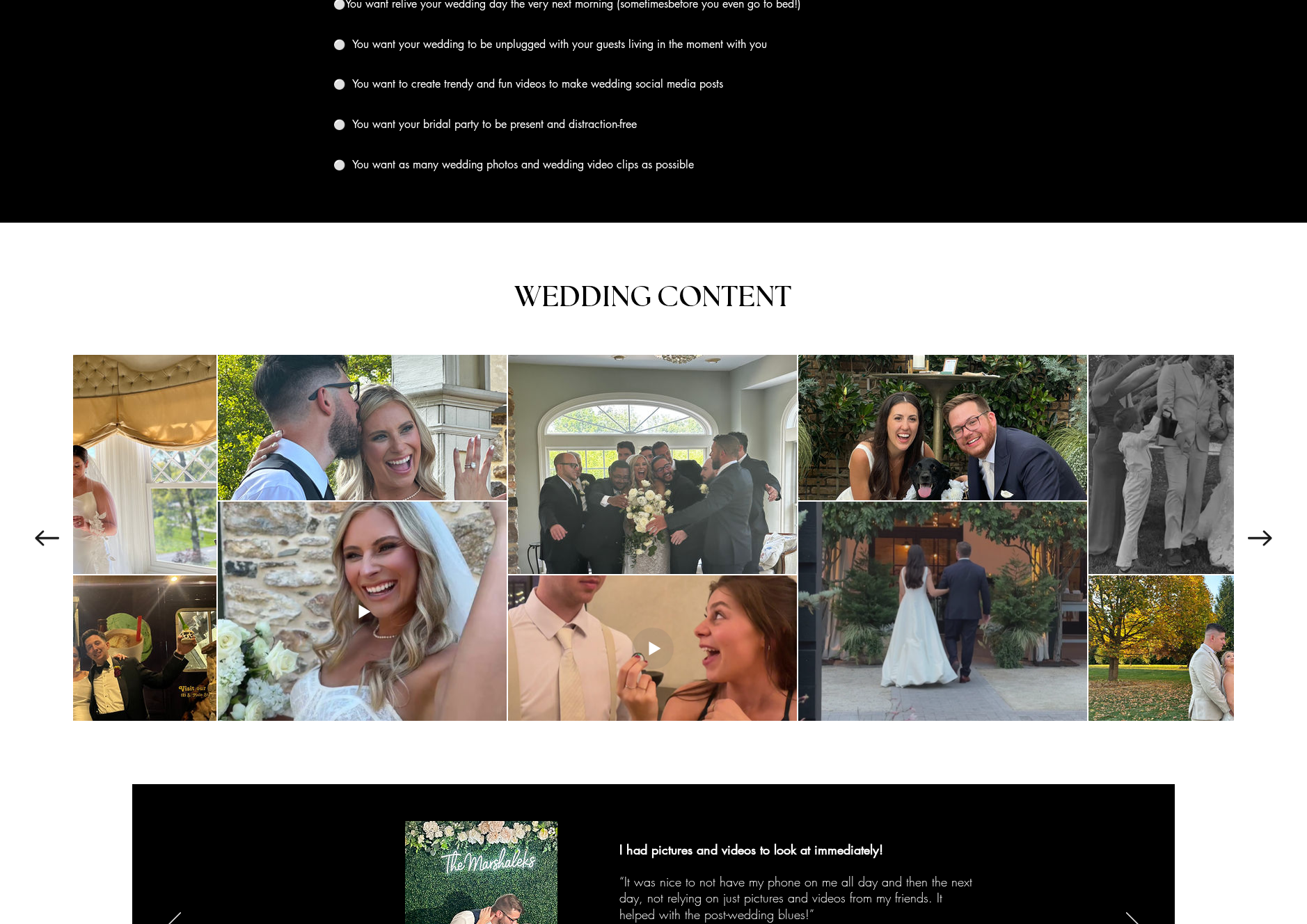
click at [1008, 627] on div at bounding box center [942, 611] width 288 height 219
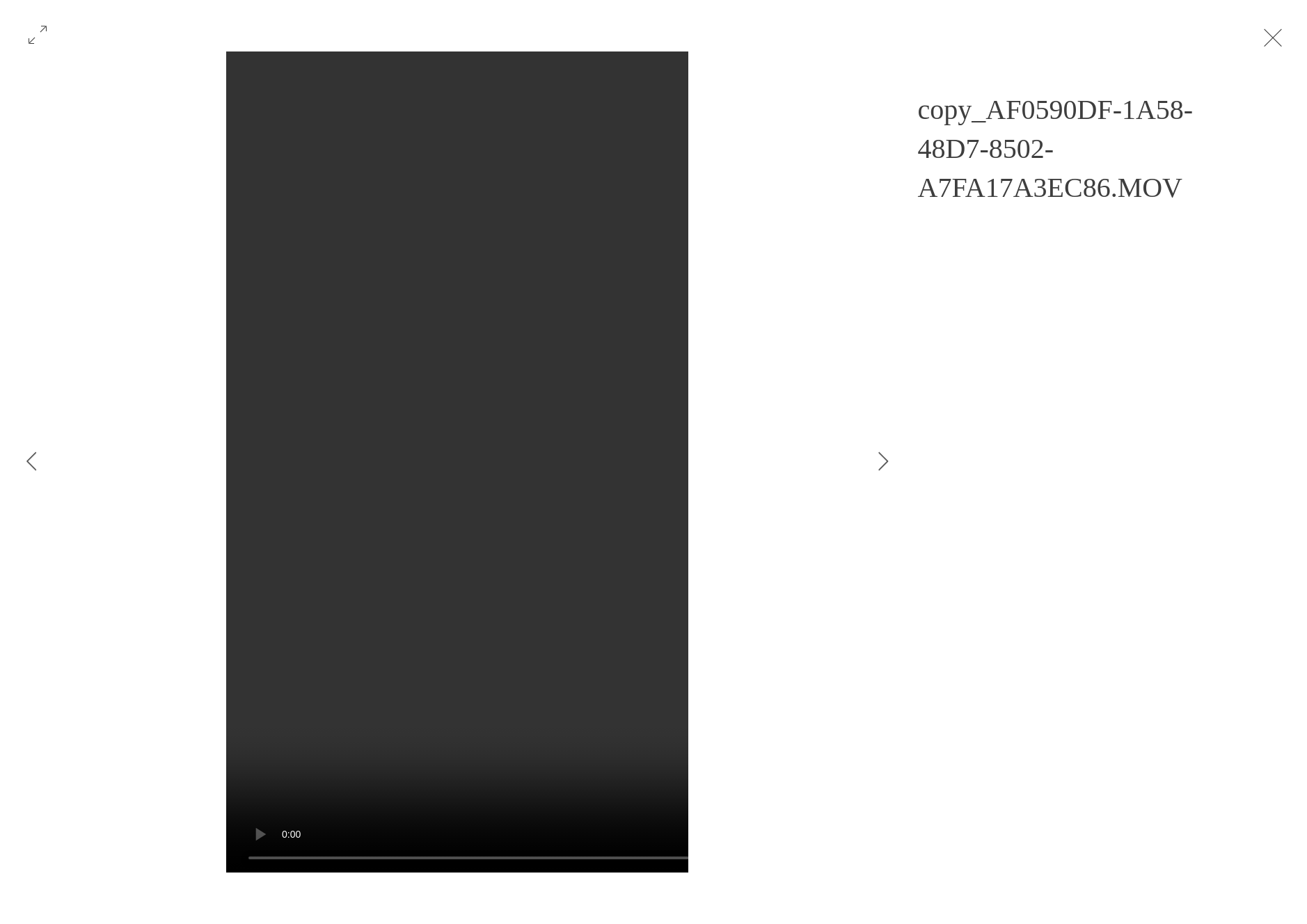
click at [1286, 37] on button "Exit expand mode" at bounding box center [1273, 37] width 26 height 31
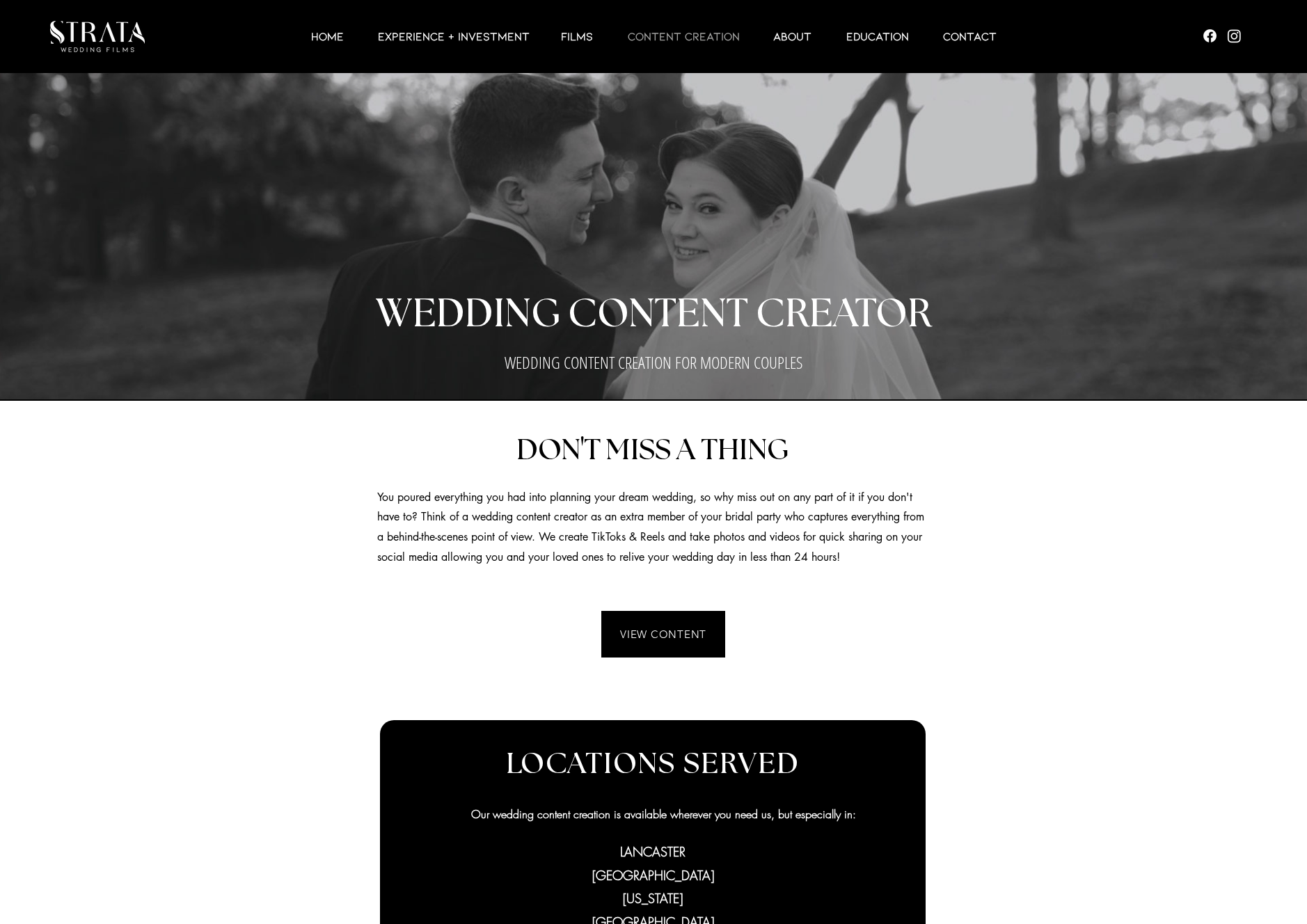
scroll to position [1609, 0]
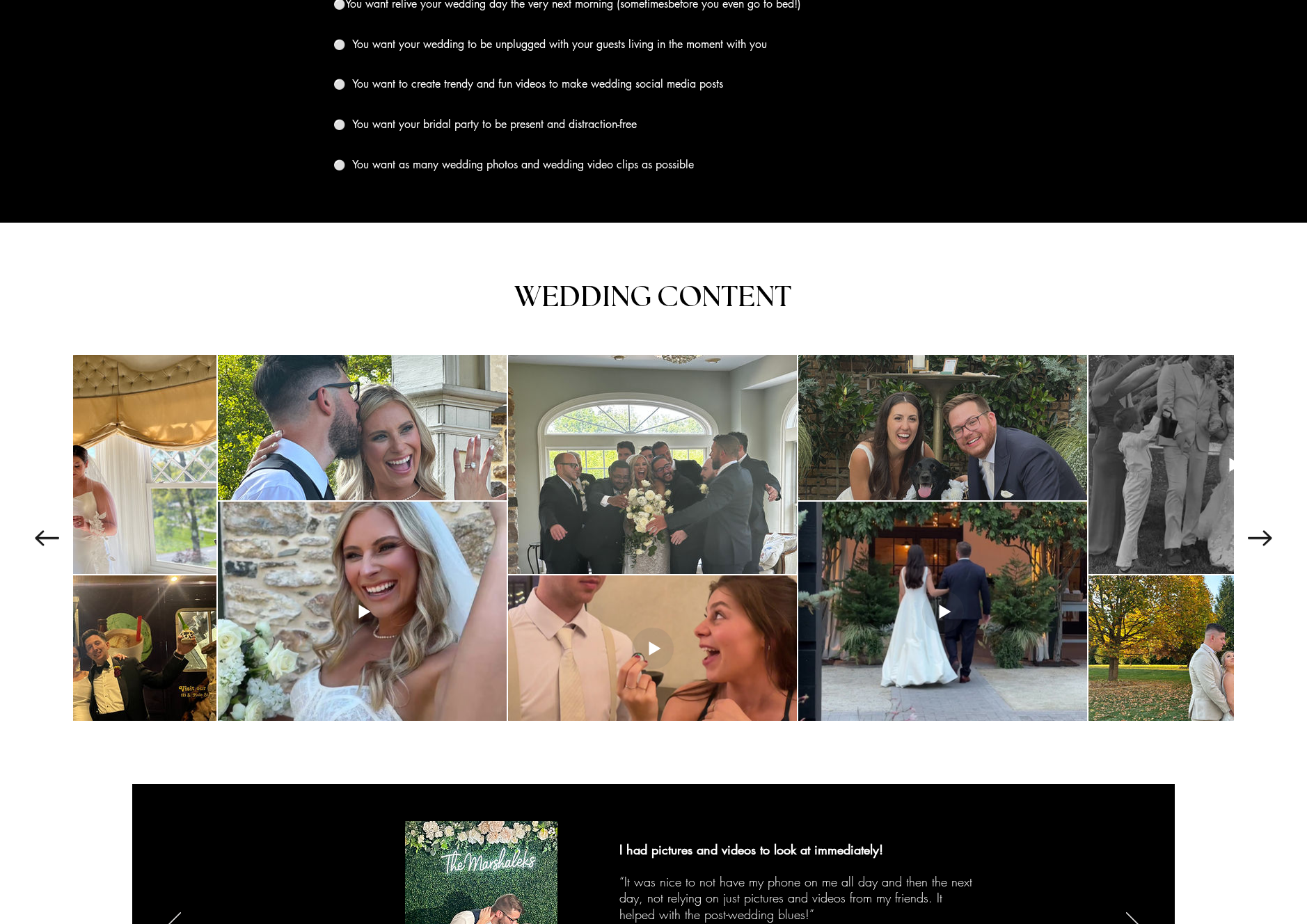
click at [1041, 439] on div at bounding box center [942, 428] width 288 height 146
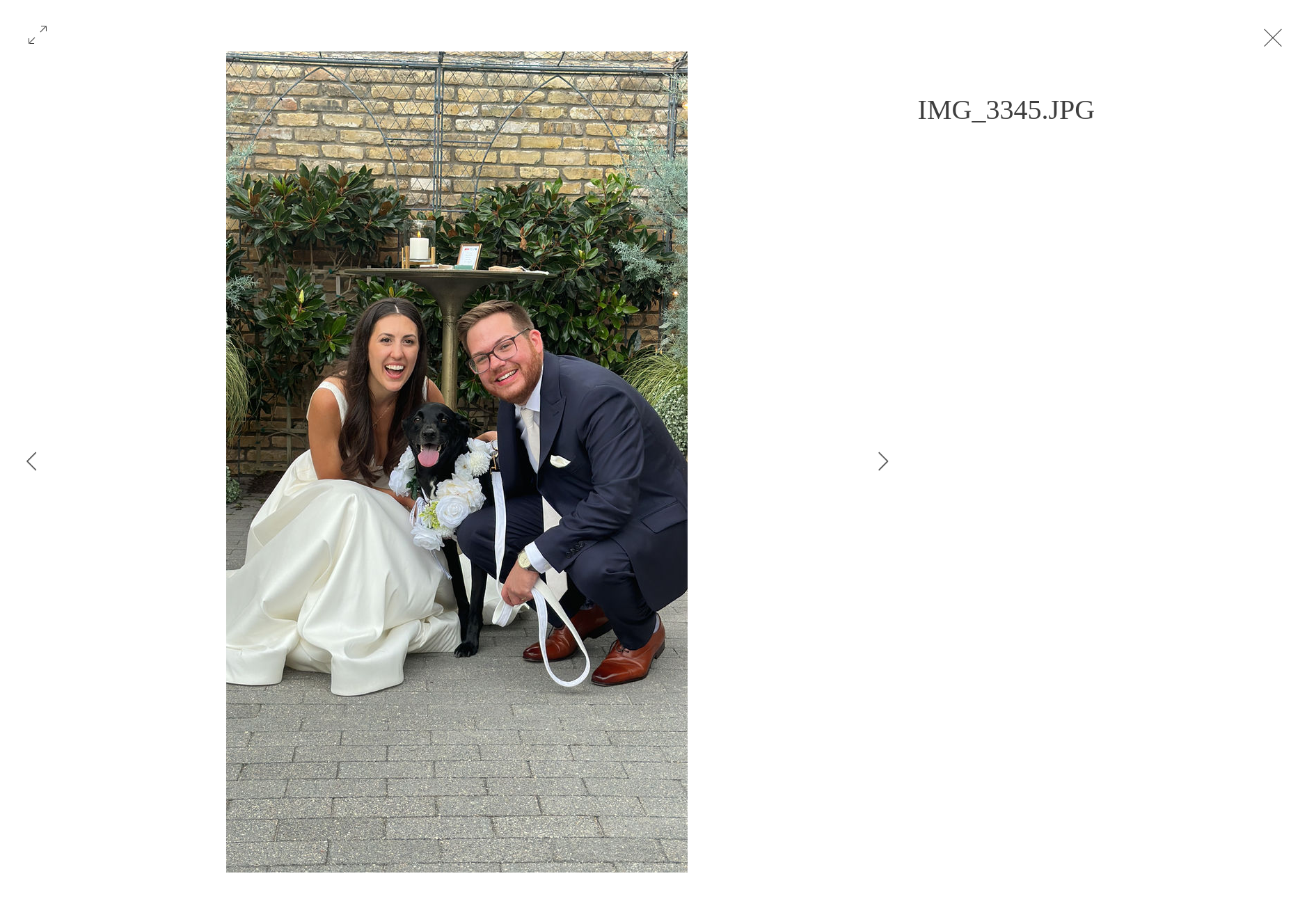
click at [1283, 45] on button "Exit expand mode" at bounding box center [1273, 37] width 26 height 31
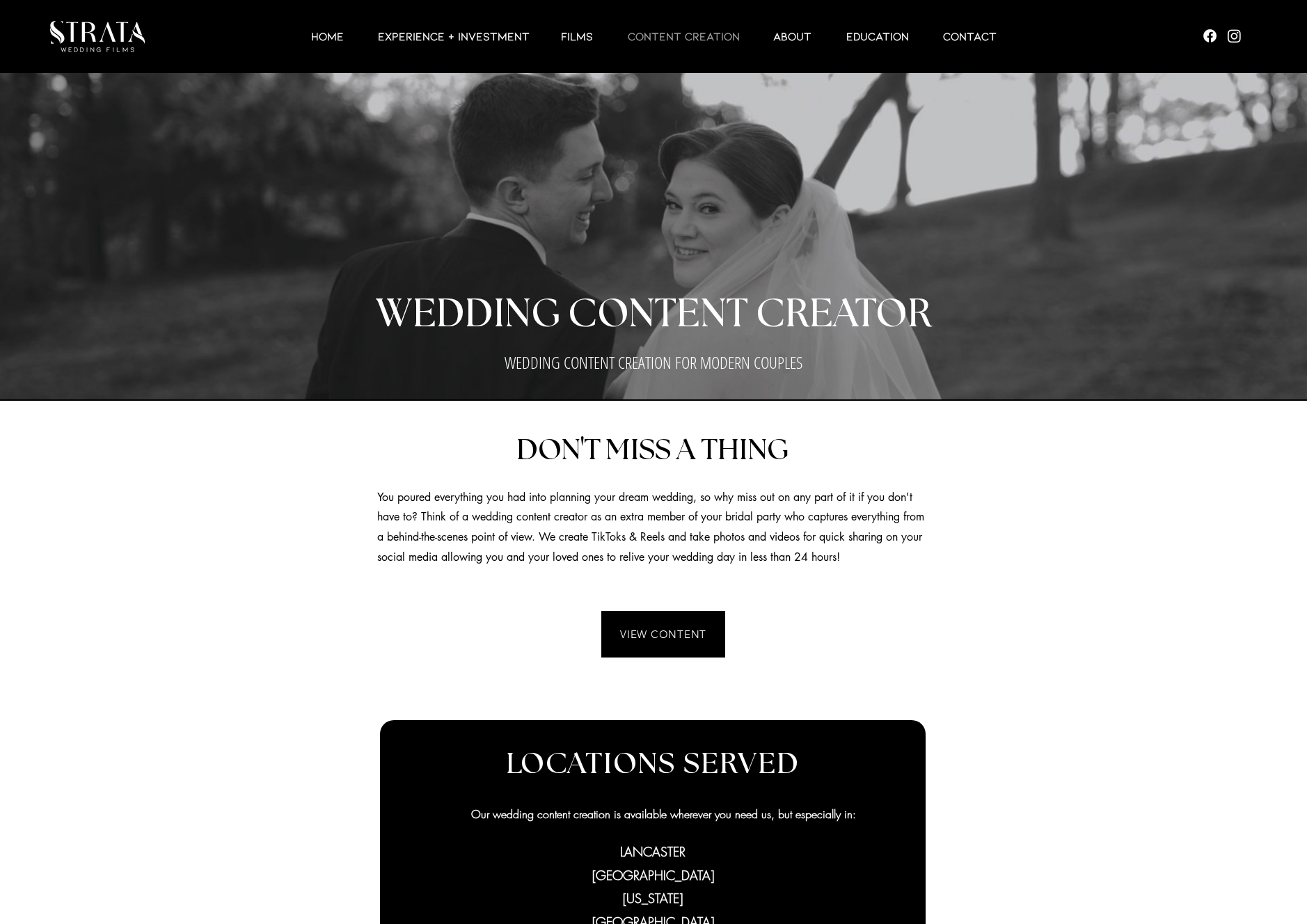
scroll to position [1609, 0]
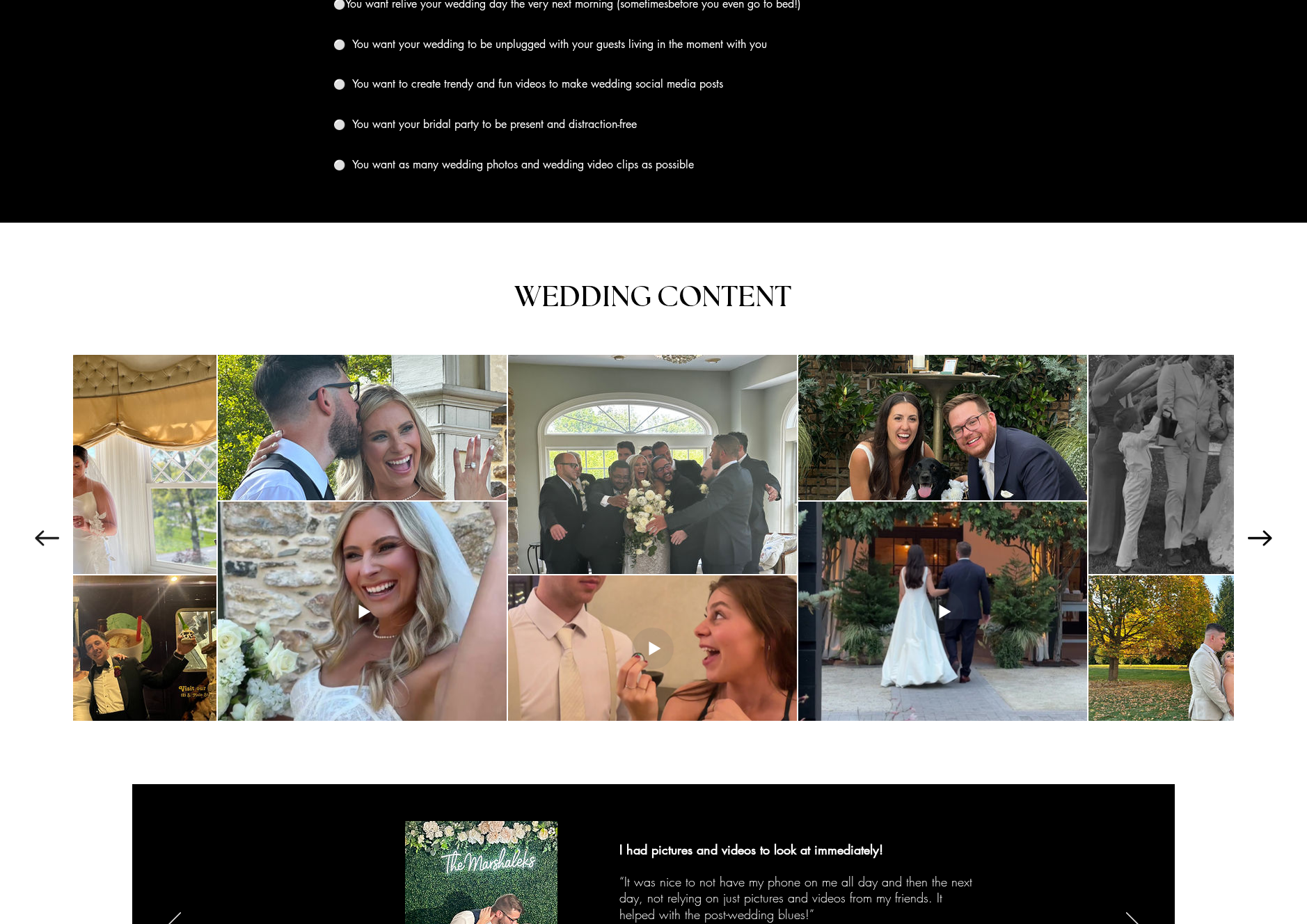
click at [1264, 530] on icon "Next Item" at bounding box center [1259, 537] width 24 height 15
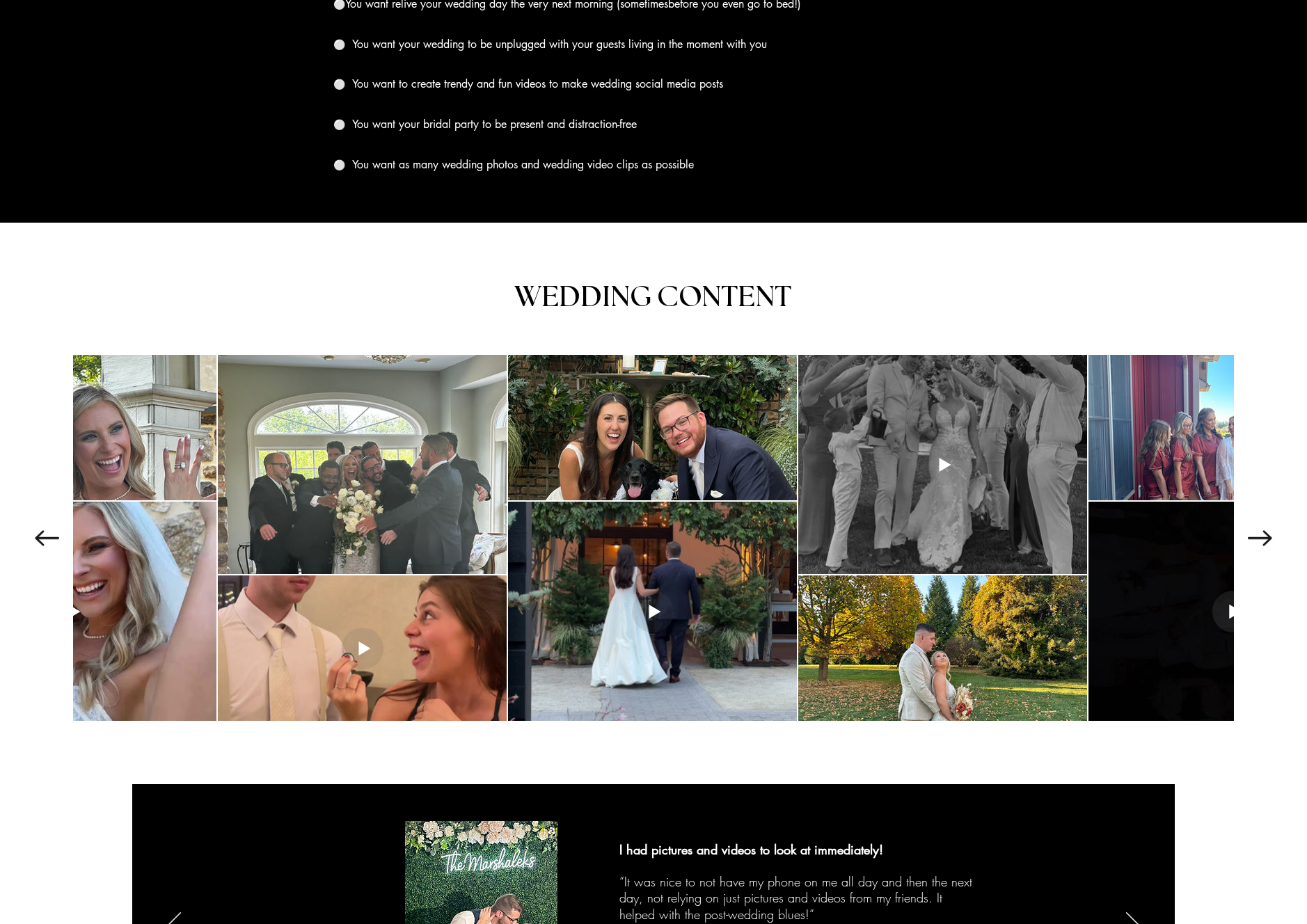
scroll to position [0, 726]
click at [1046, 524] on div at bounding box center [942, 464] width 288 height 219
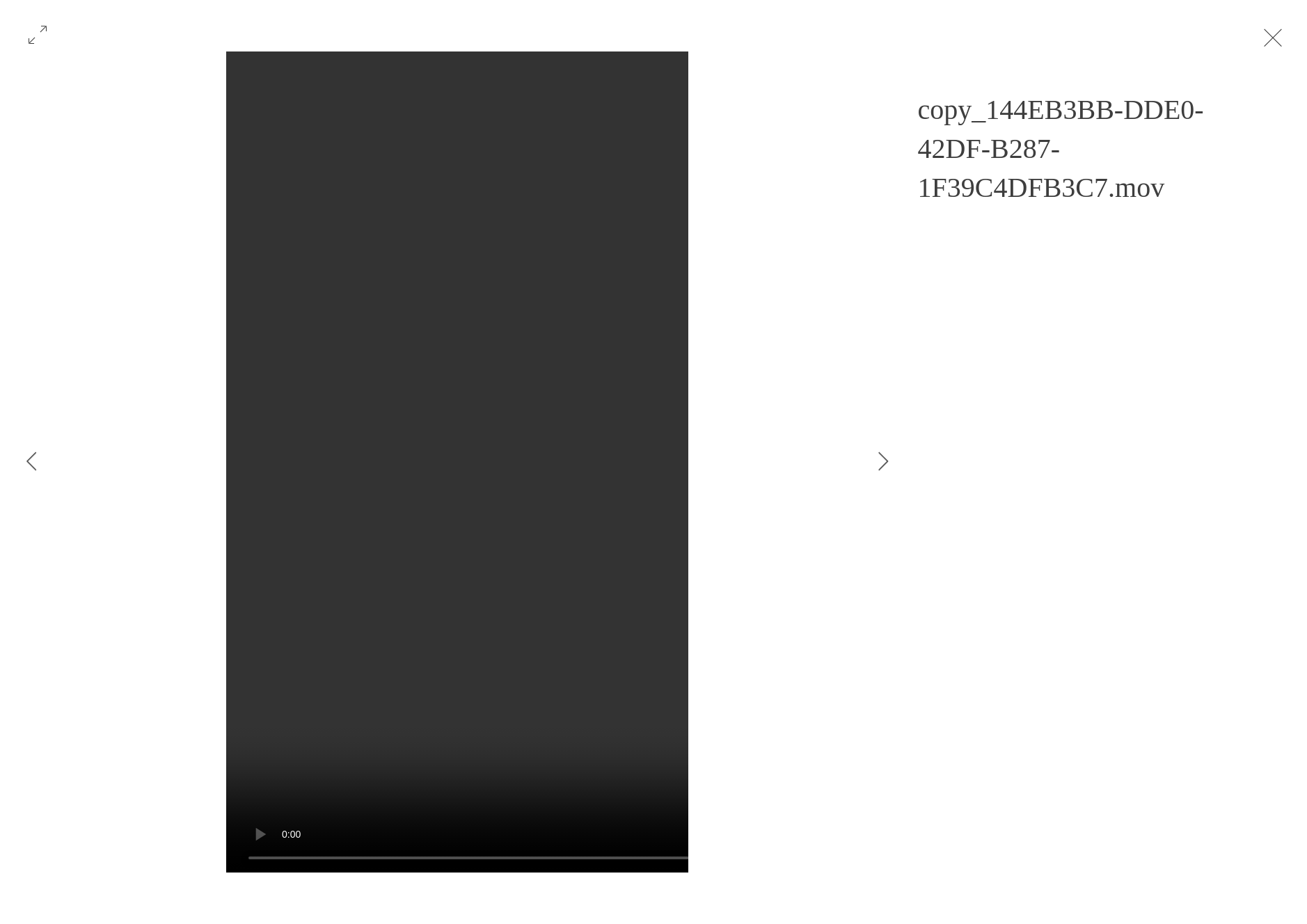
click at [1286, 29] on button "Exit expand mode" at bounding box center [1273, 37] width 26 height 31
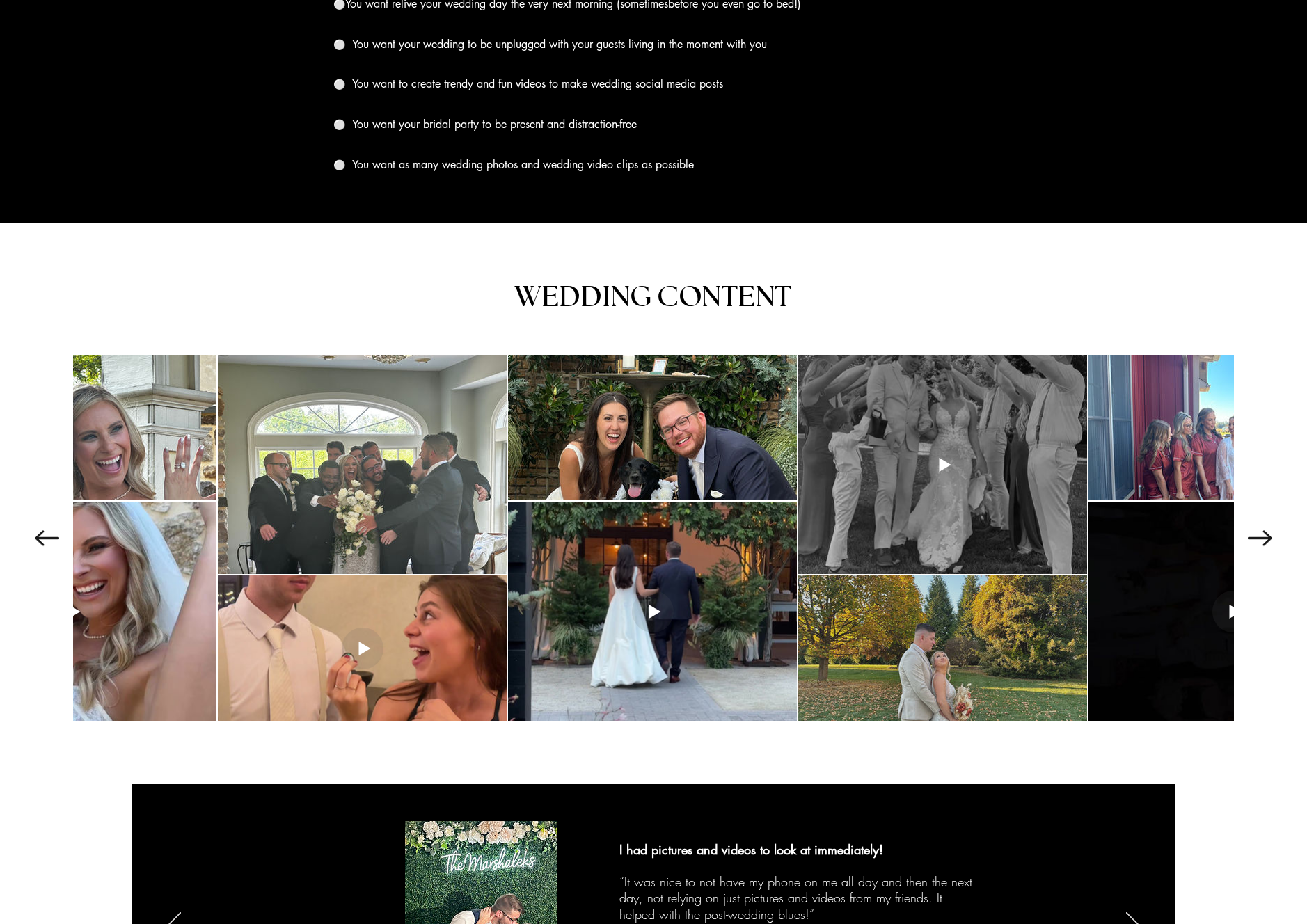
click at [1006, 609] on div at bounding box center [942, 648] width 288 height 146
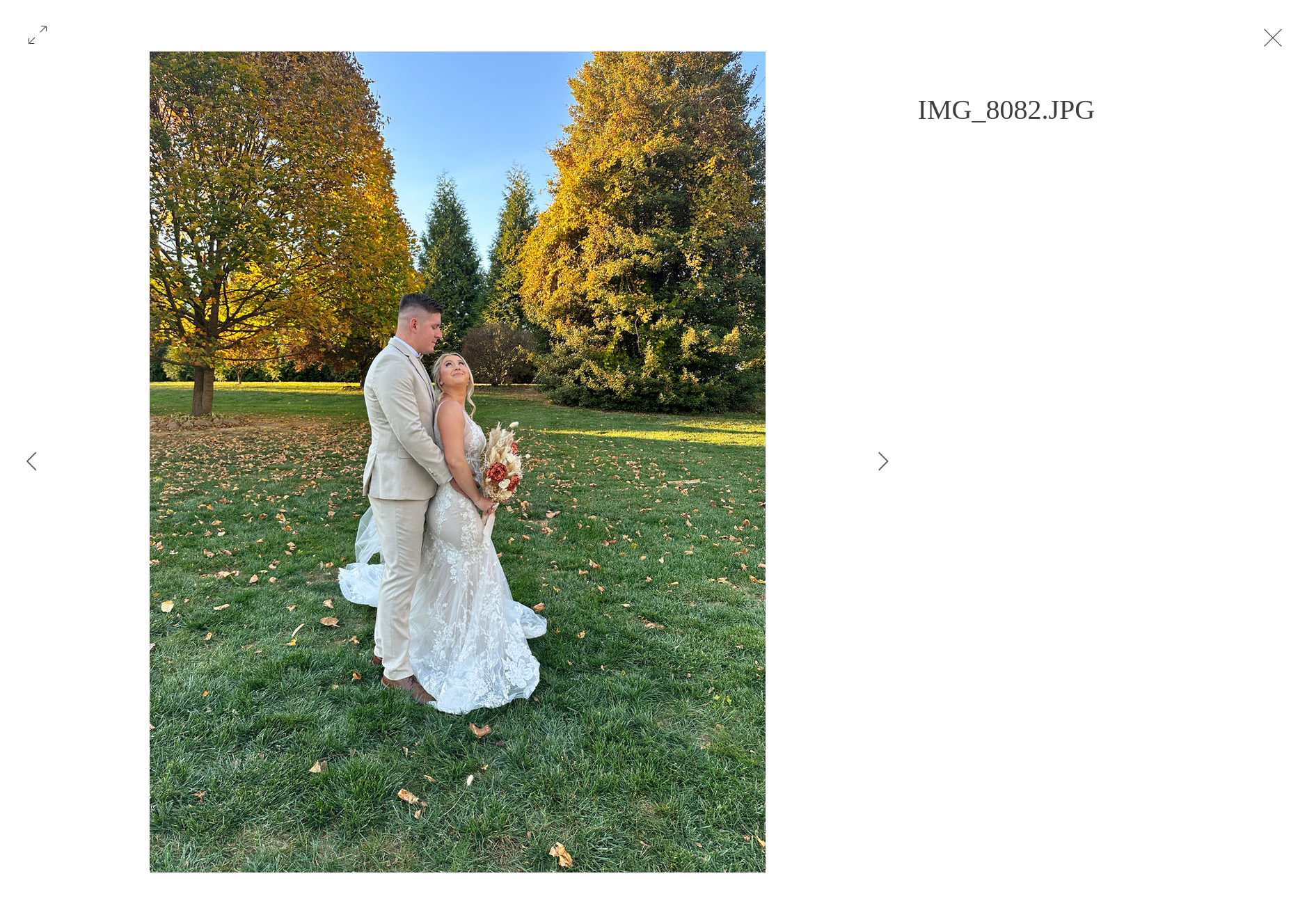
click at [1275, 37] on div "Gallery item, detailed view" at bounding box center [653, 37] width 1307 height 31
click at [1286, 37] on button "Exit expand mode" at bounding box center [1273, 37] width 26 height 31
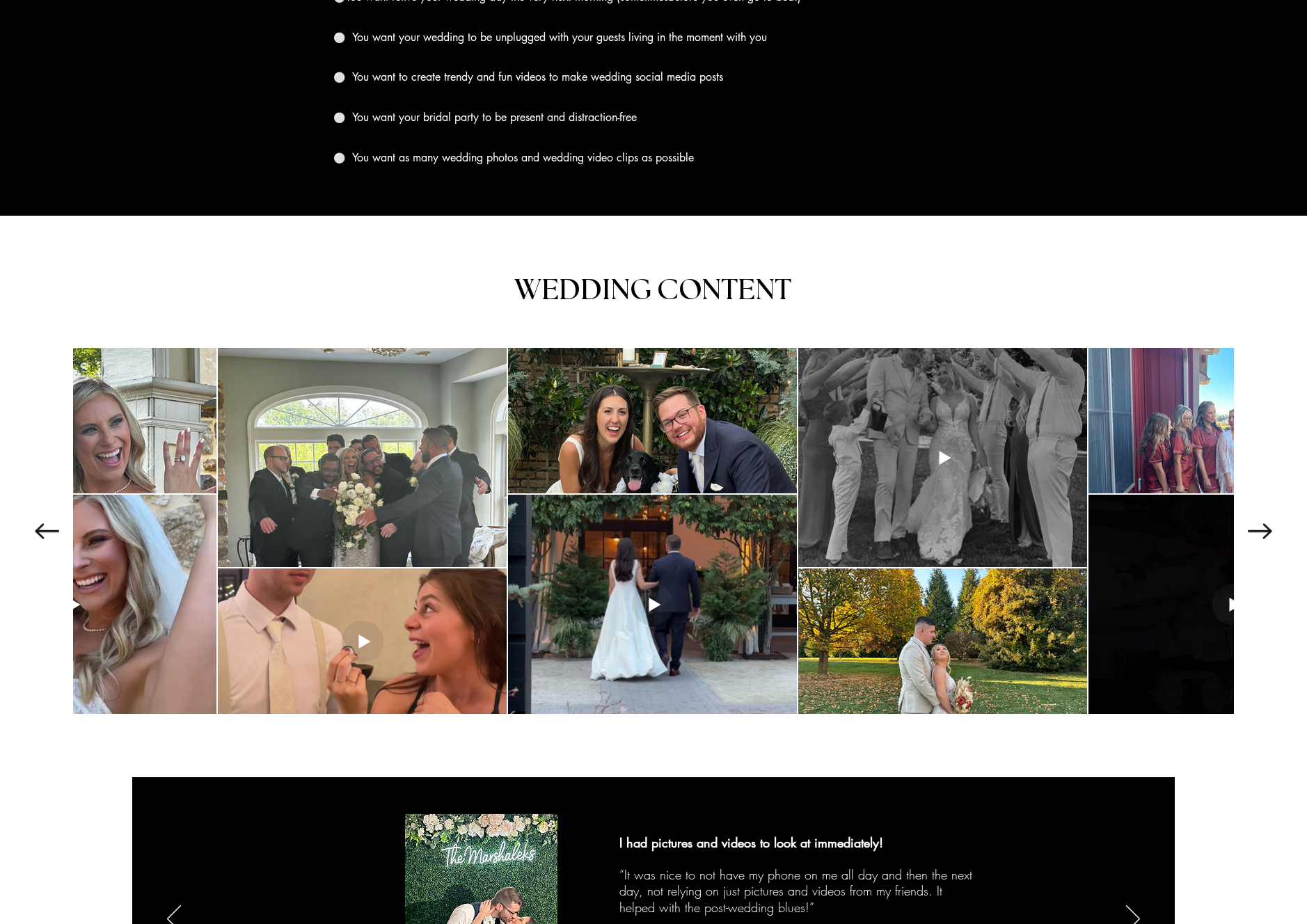
scroll to position [1617, 0]
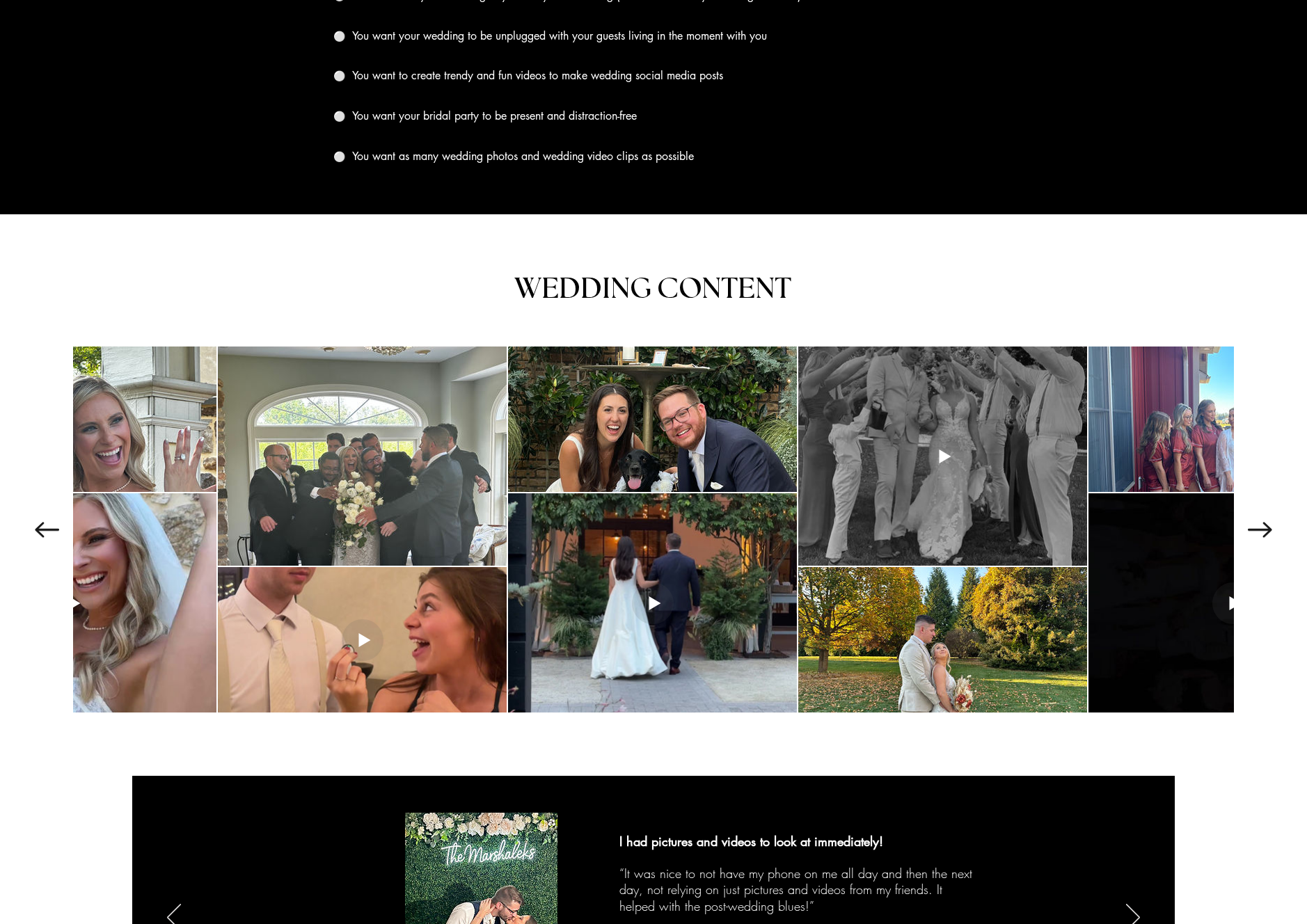
click at [1260, 533] on div at bounding box center [653, 529] width 1265 height 366
click at [1261, 522] on icon "Next Item" at bounding box center [1259, 529] width 24 height 15
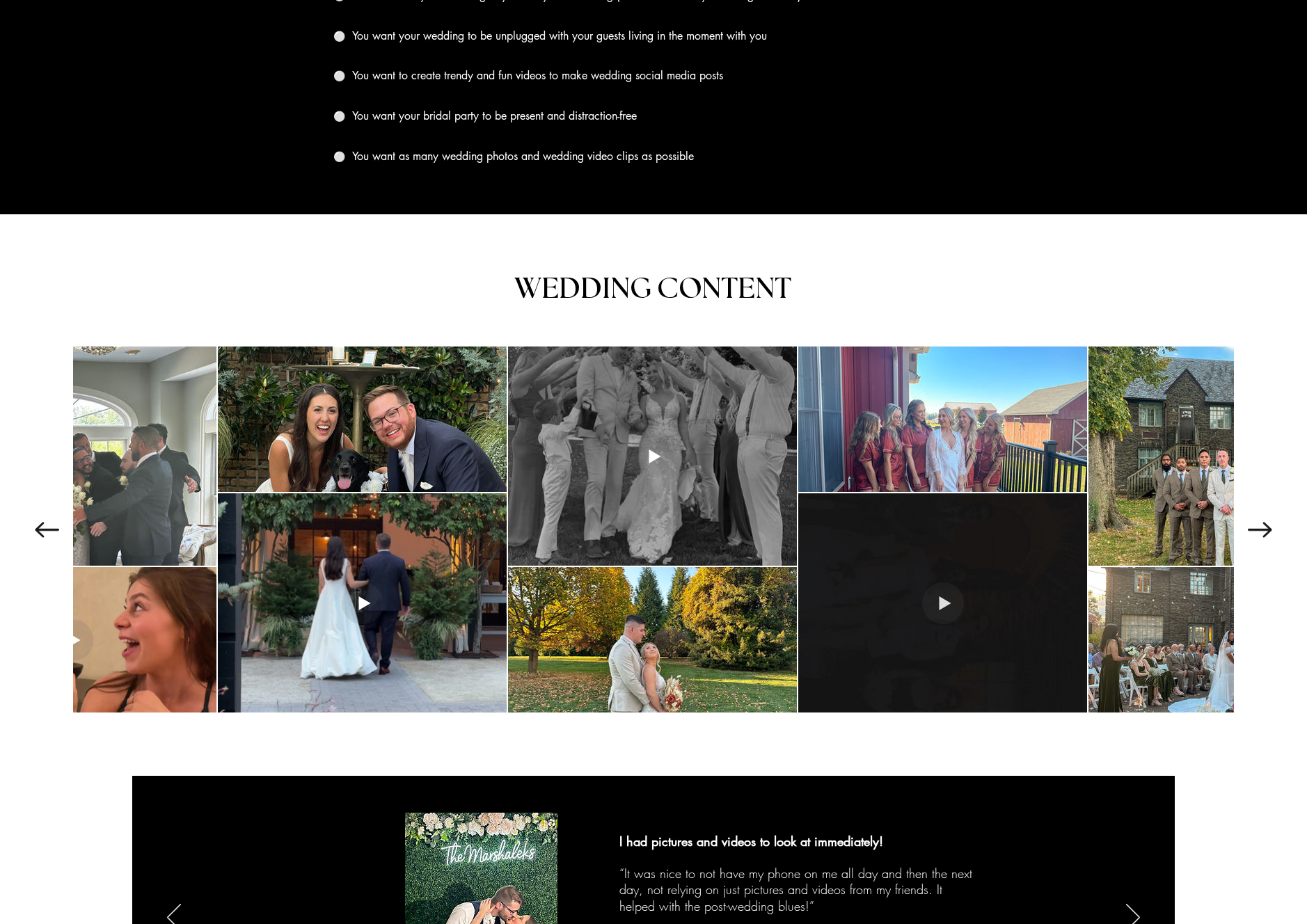
scroll to position [0, 1017]
click at [1022, 581] on div at bounding box center [942, 603] width 288 height 219
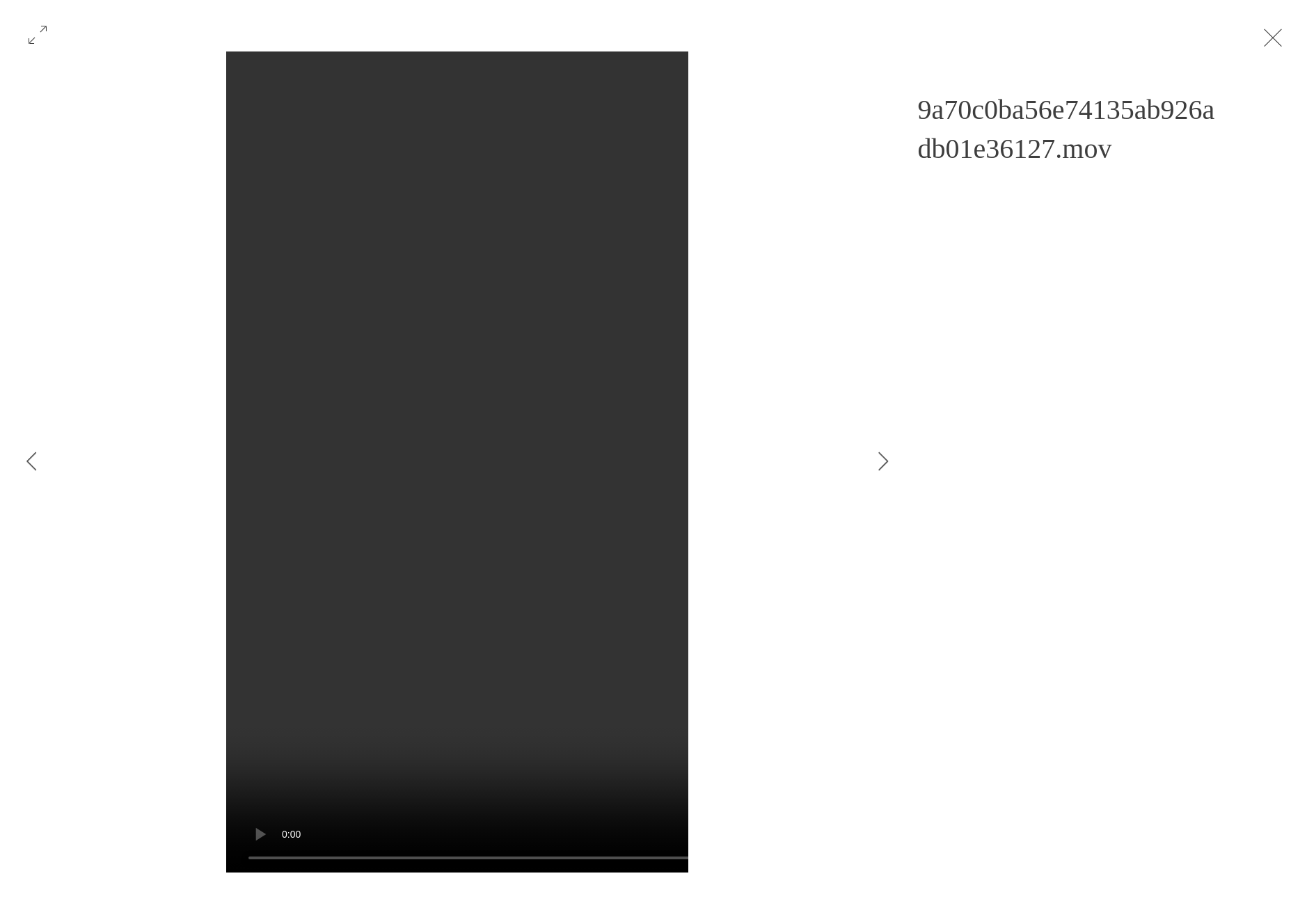
click at [1286, 34] on button "Exit expand mode" at bounding box center [1273, 37] width 26 height 31
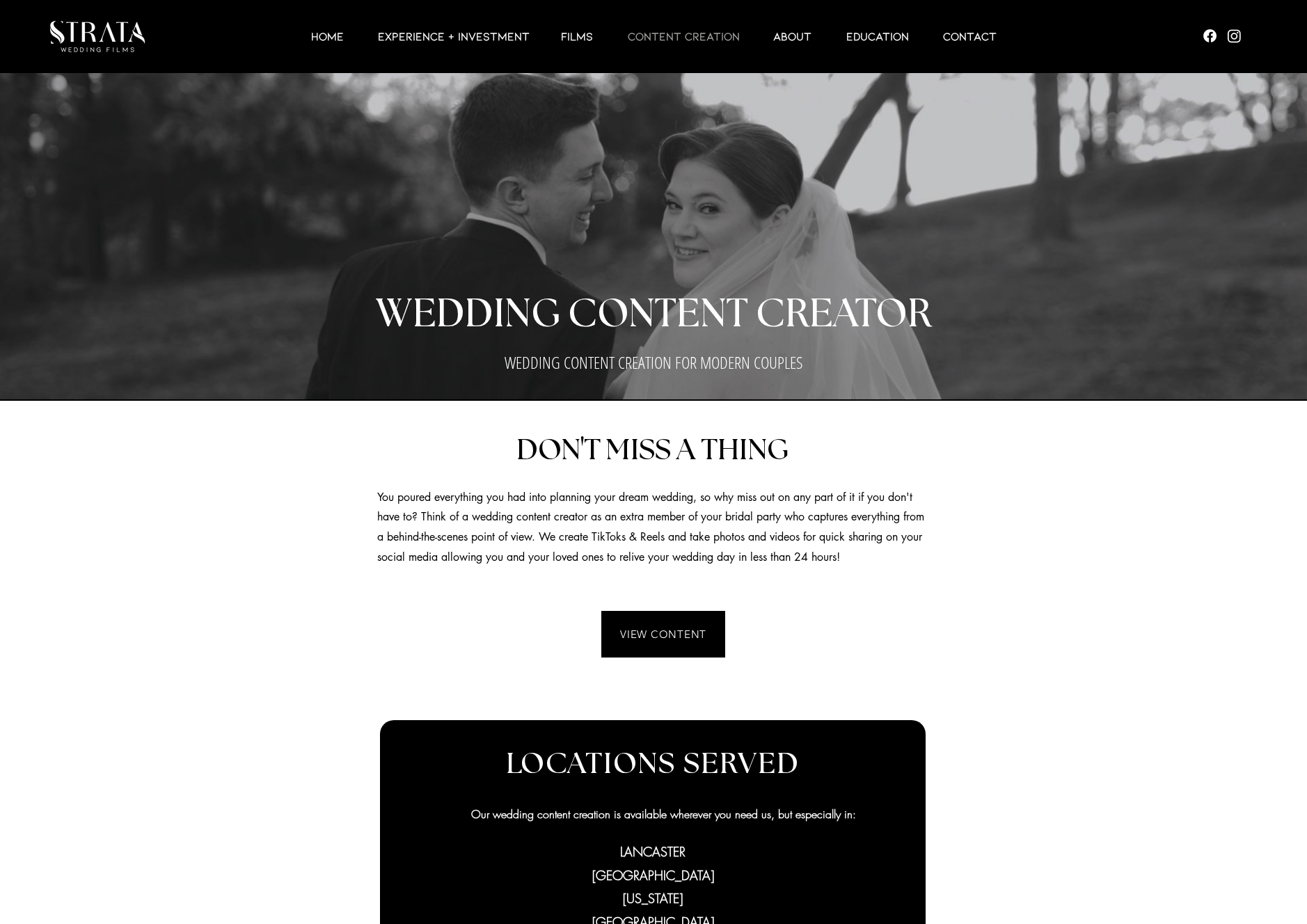
scroll to position [1617, 0]
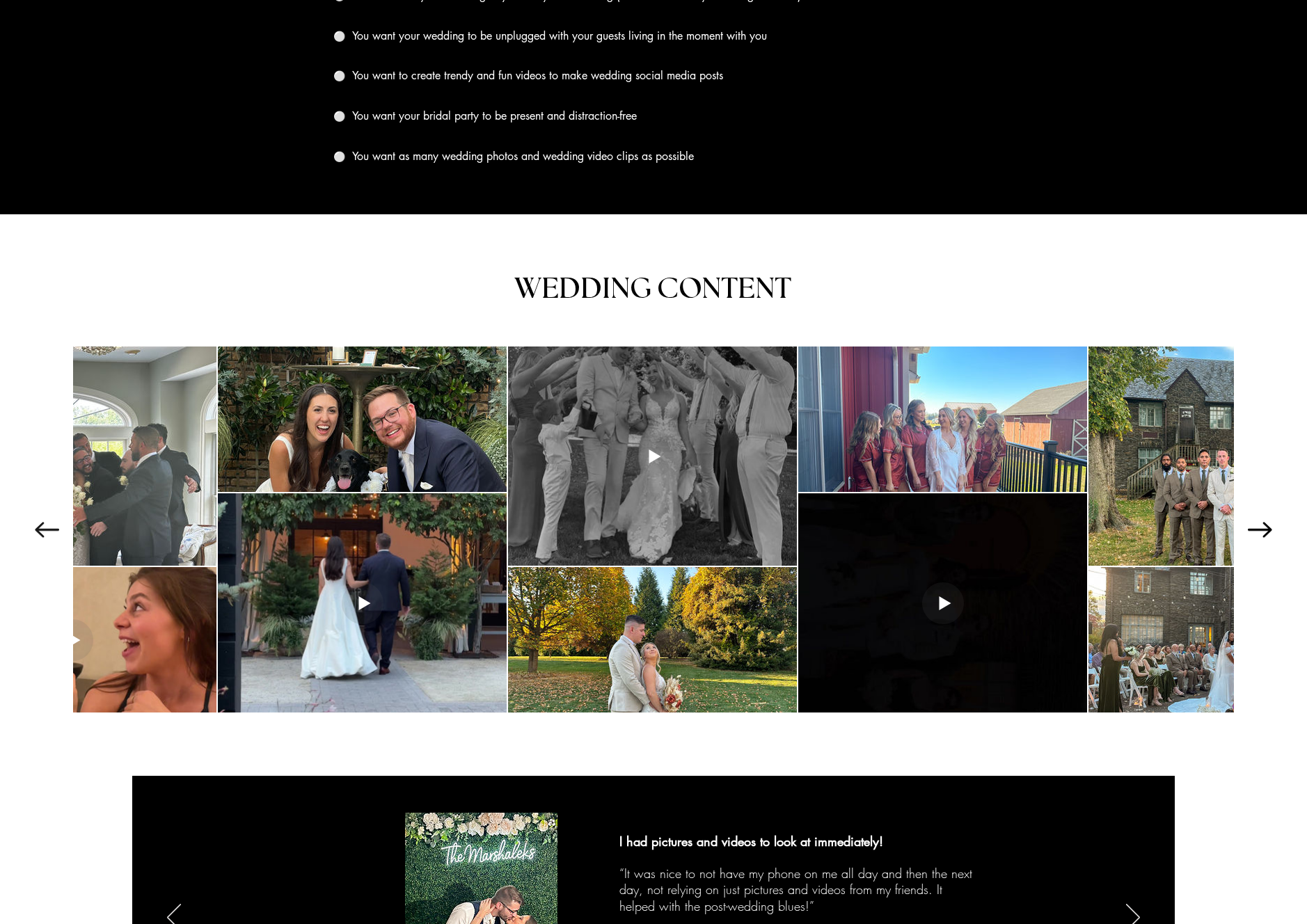
click at [1260, 522] on icon "Next Item" at bounding box center [1259, 529] width 24 height 15
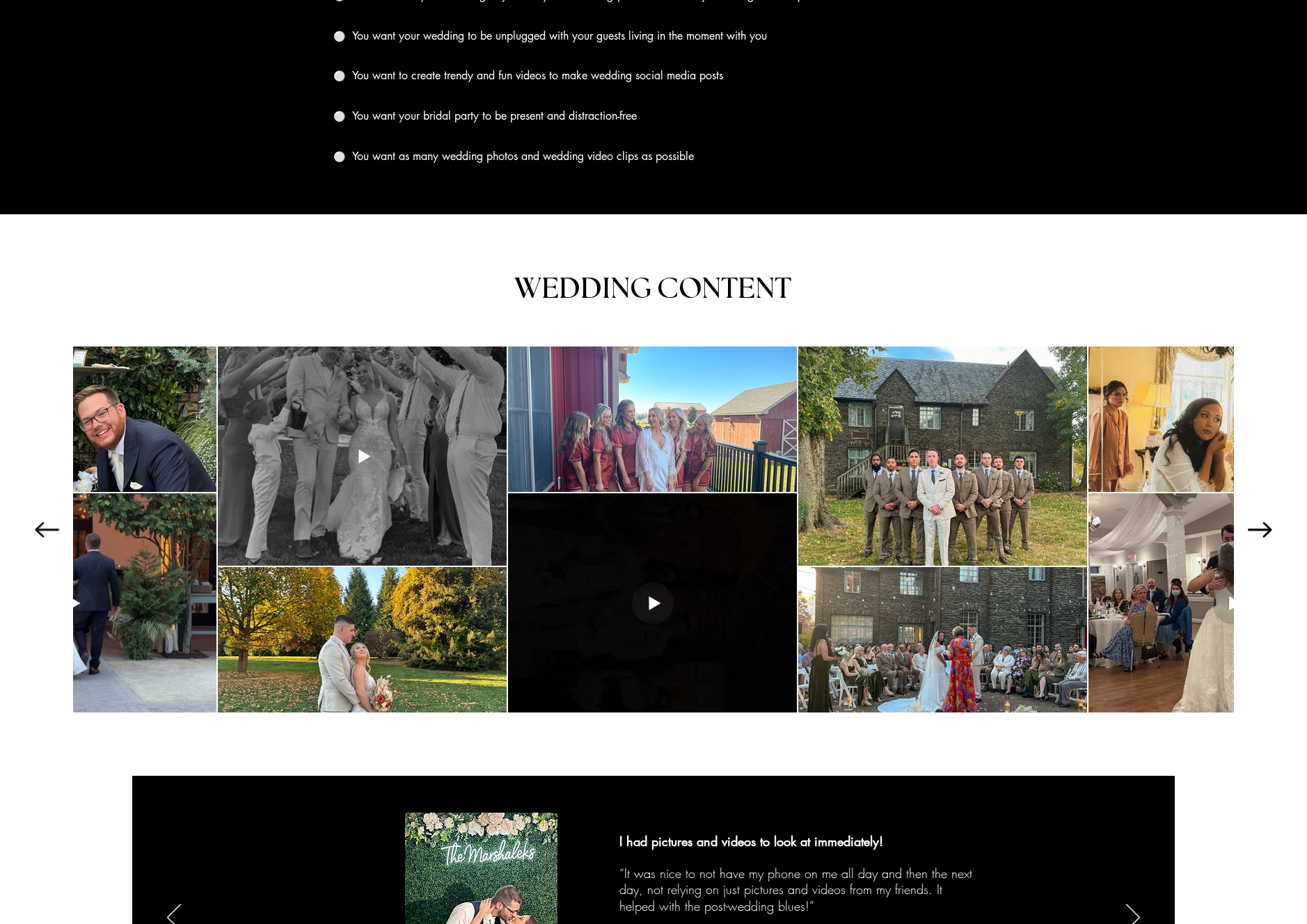
click at [1260, 522] on icon "Next Item" at bounding box center [1259, 529] width 24 height 15
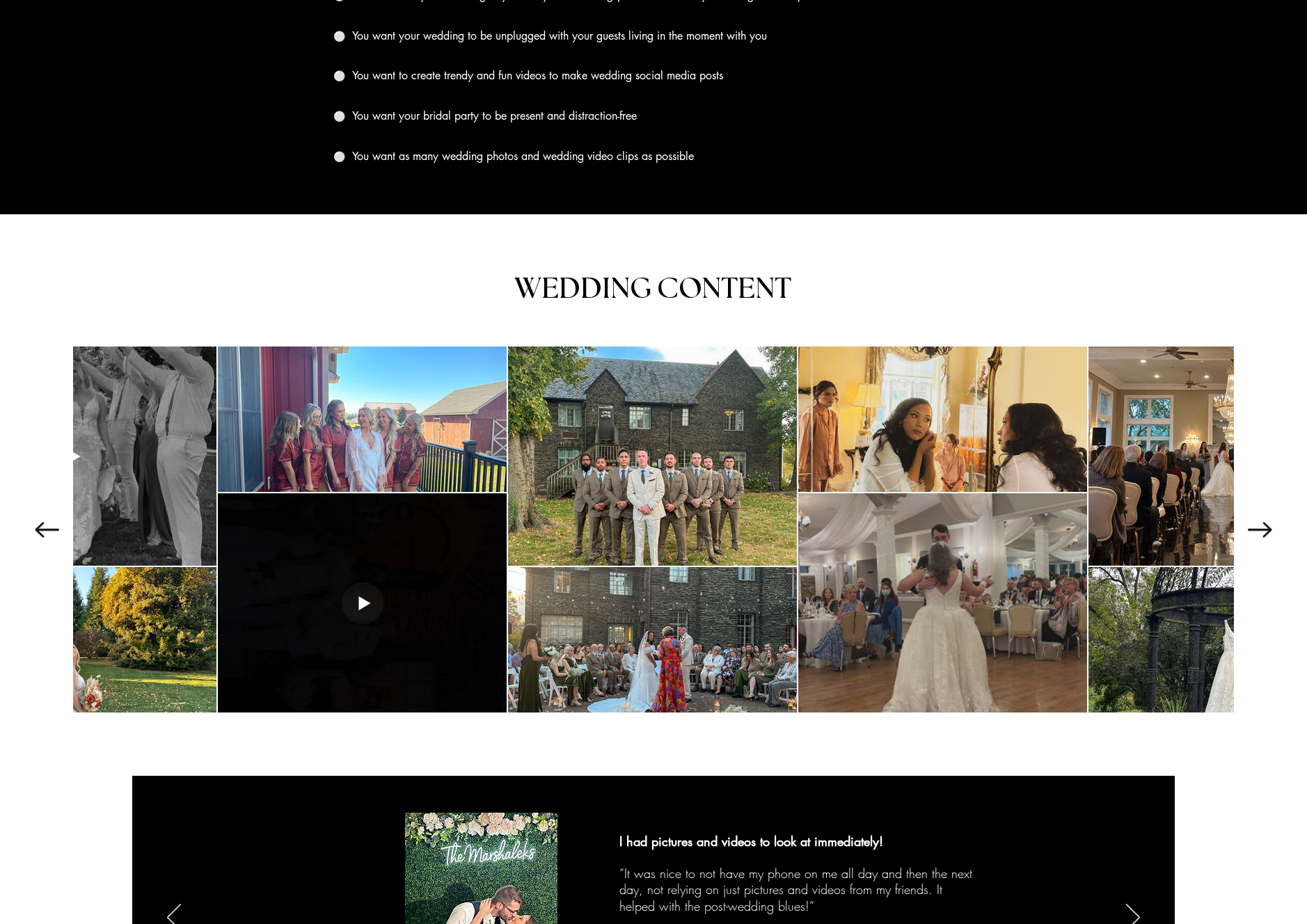
click at [1010, 564] on div at bounding box center [942, 603] width 288 height 219
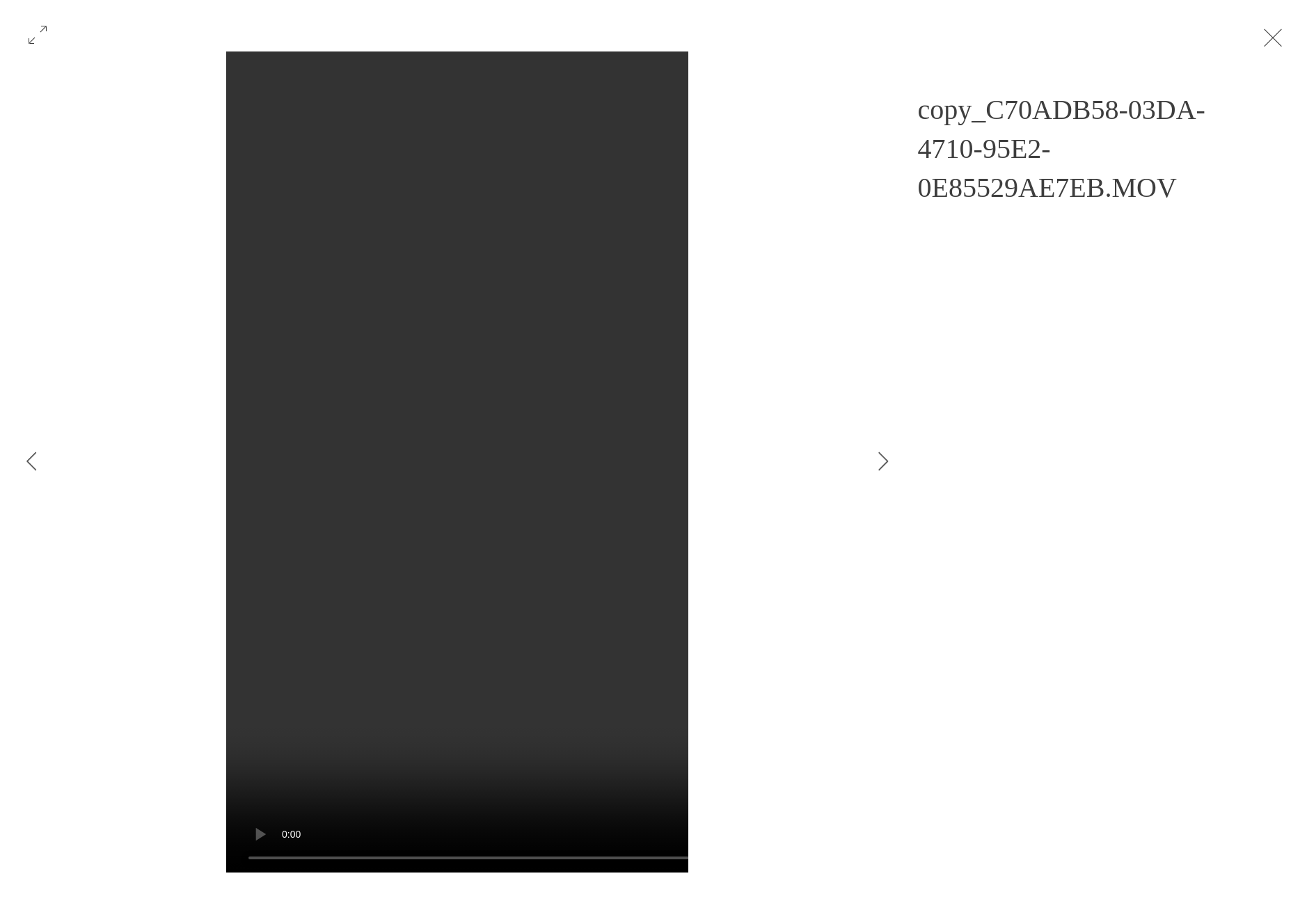
click at [1286, 39] on button "Exit expand mode" at bounding box center [1273, 37] width 26 height 31
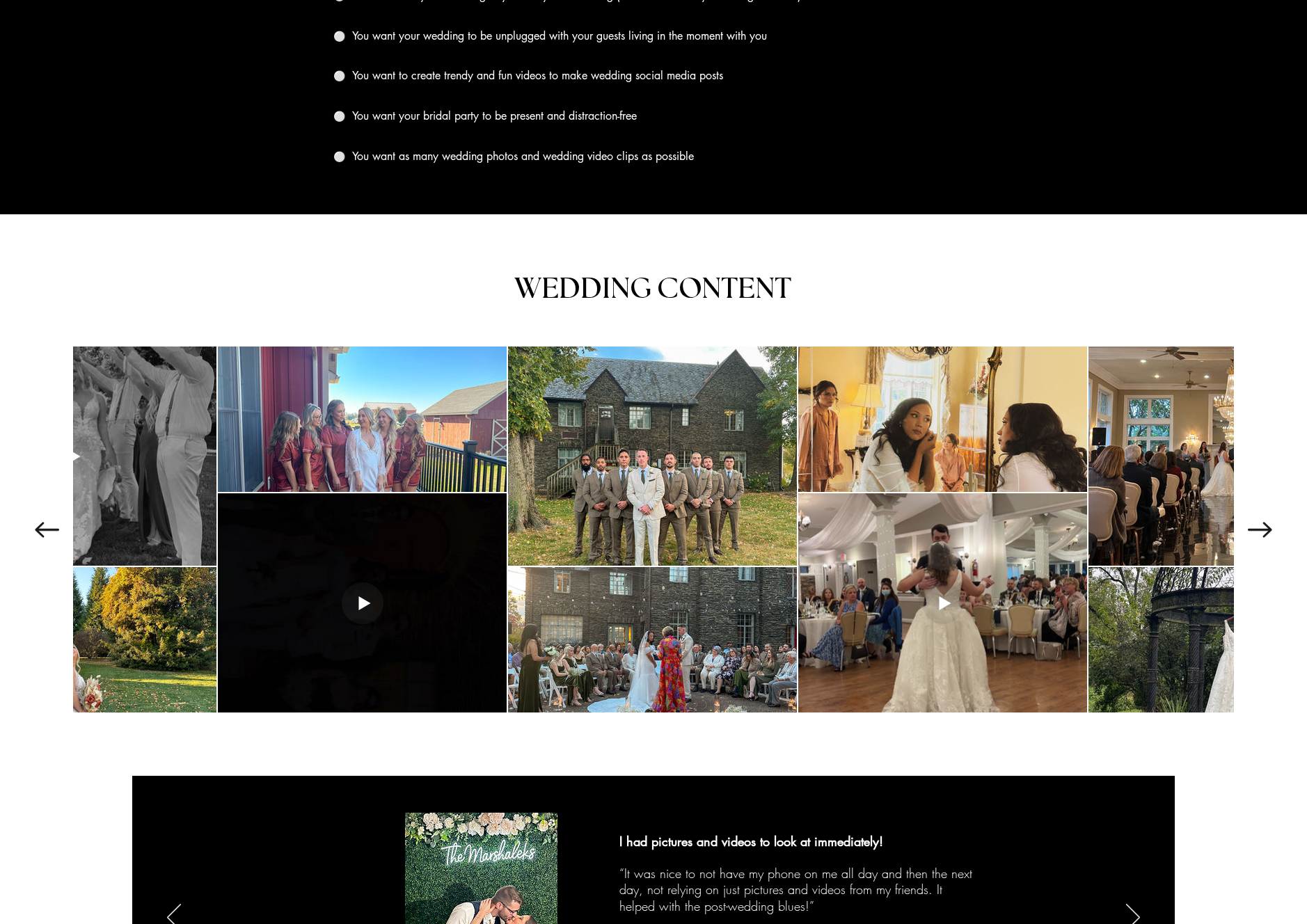
click at [1259, 515] on div at bounding box center [653, 529] width 1265 height 366
click at [1259, 525] on icon "Next Item" at bounding box center [1259, 529] width 24 height 15
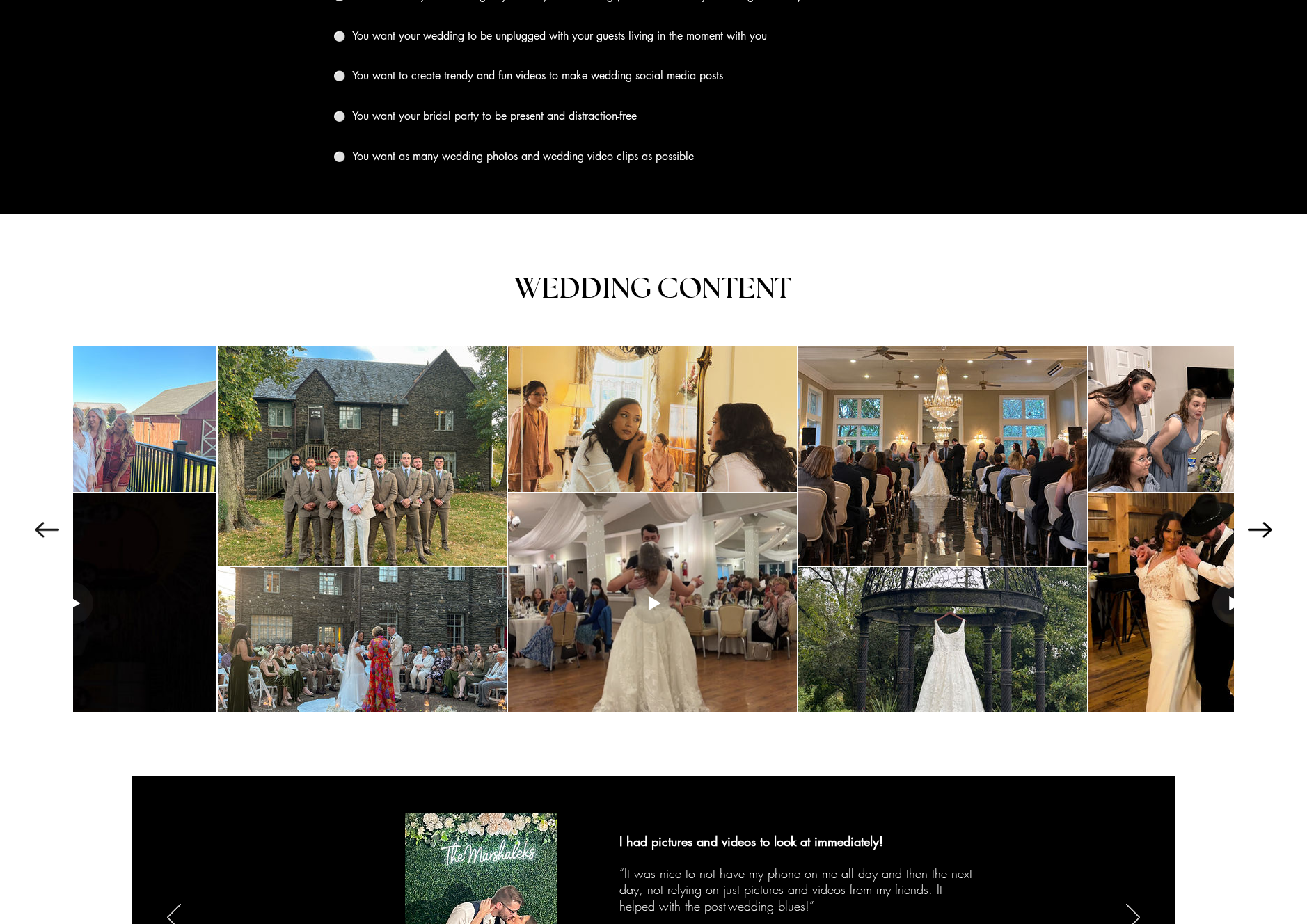
click at [1259, 525] on icon "Next Item" at bounding box center [1259, 529] width 24 height 15
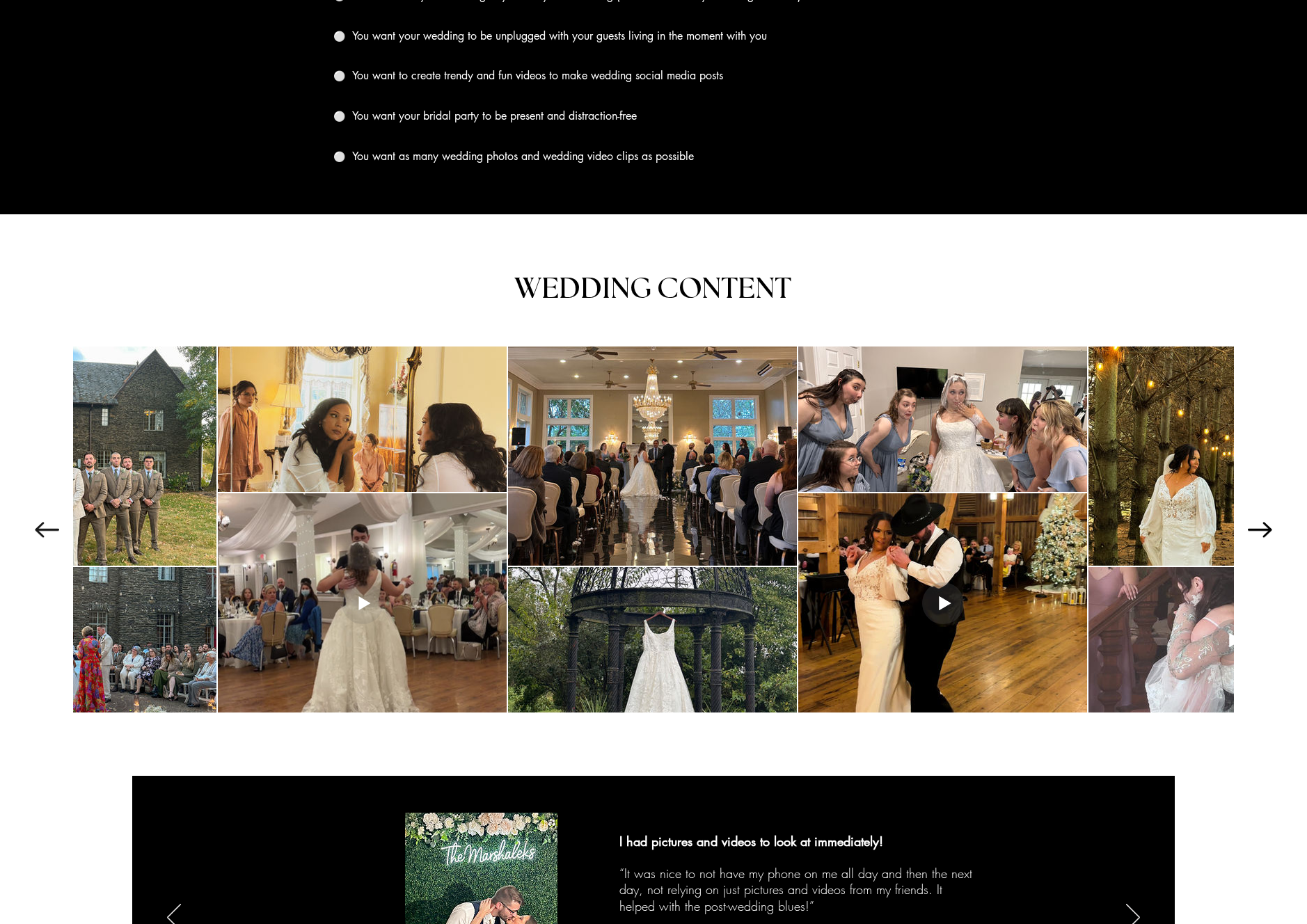
click at [1259, 525] on icon "Next Item" at bounding box center [1259, 529] width 24 height 15
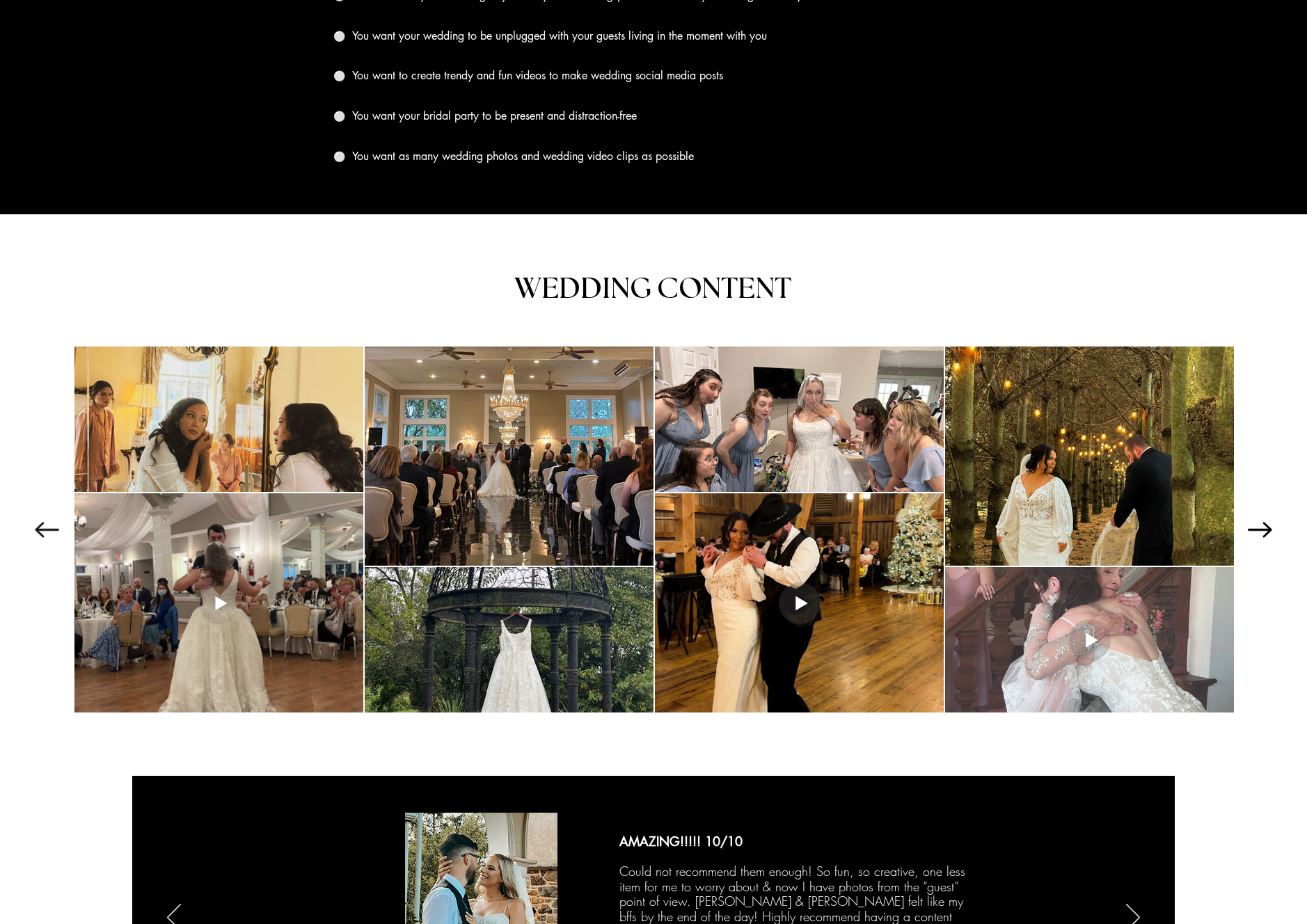
scroll to position [0, 2321]
click at [1259, 525] on div at bounding box center [653, 529] width 1265 height 366
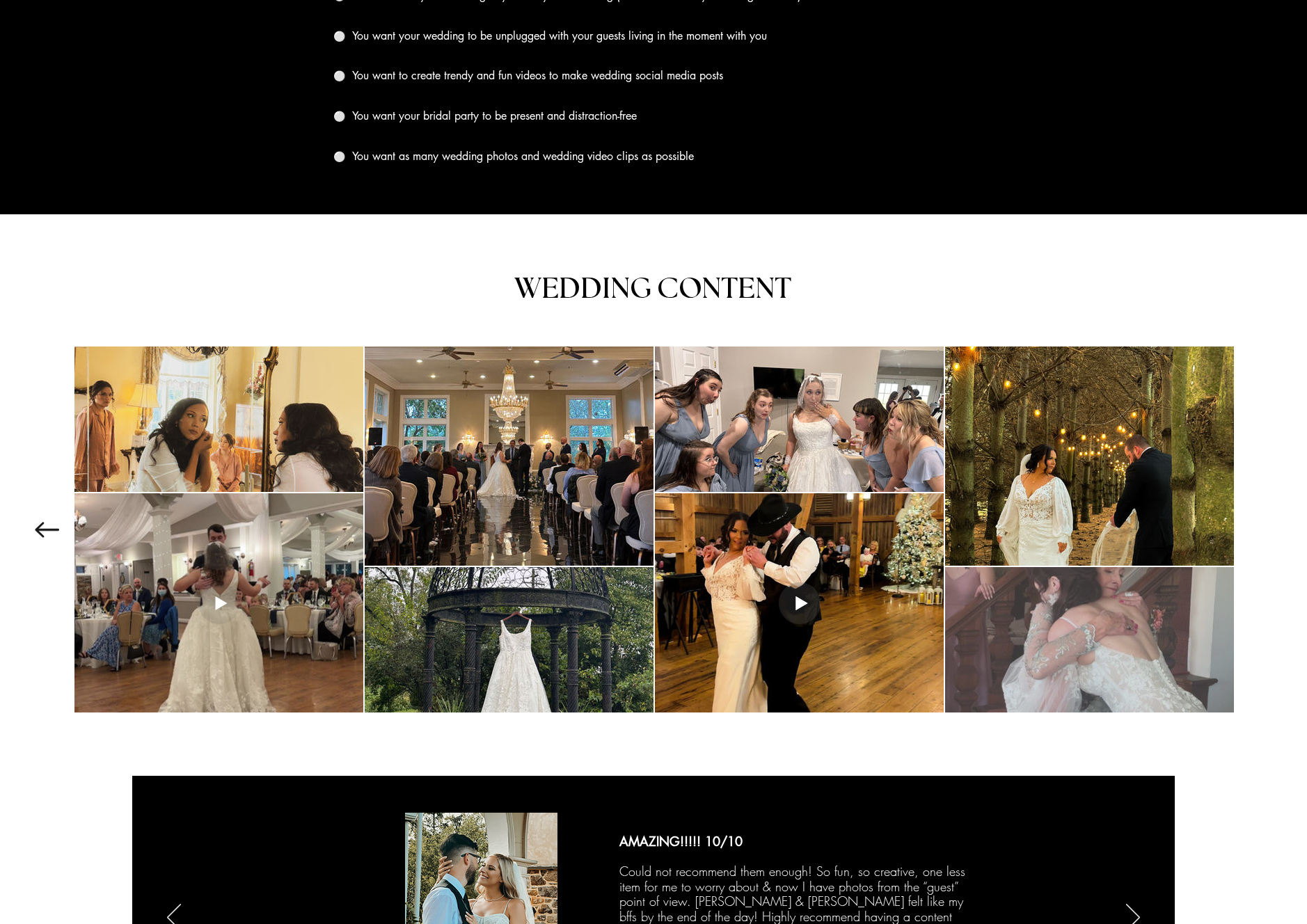
click at [1054, 677] on div at bounding box center [1090, 640] width 288 height 146
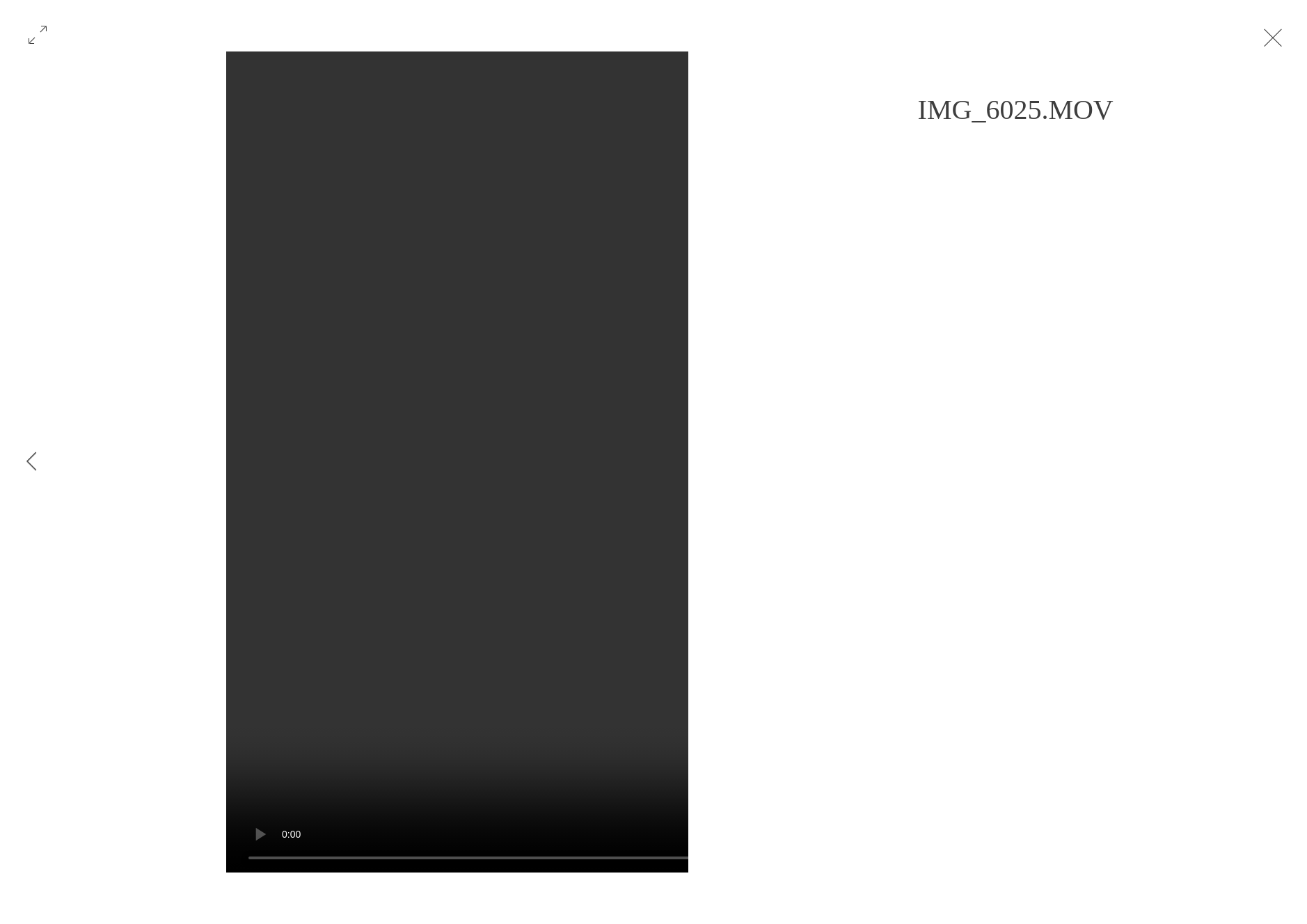
click at [1286, 41] on button "Exit expand mode" at bounding box center [1273, 37] width 26 height 31
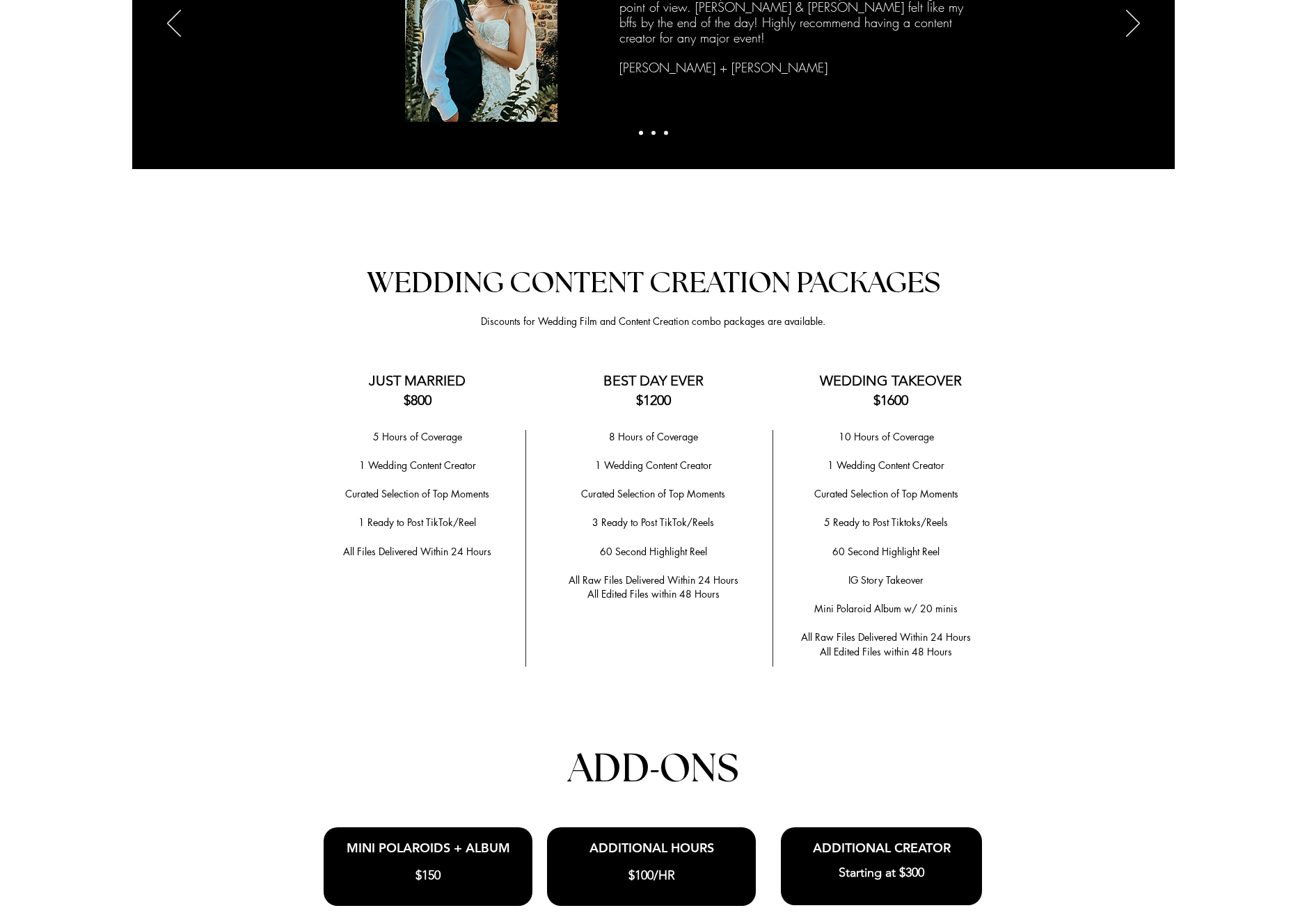
scroll to position [2569, 0]
